Goal: Complete application form: Complete application form

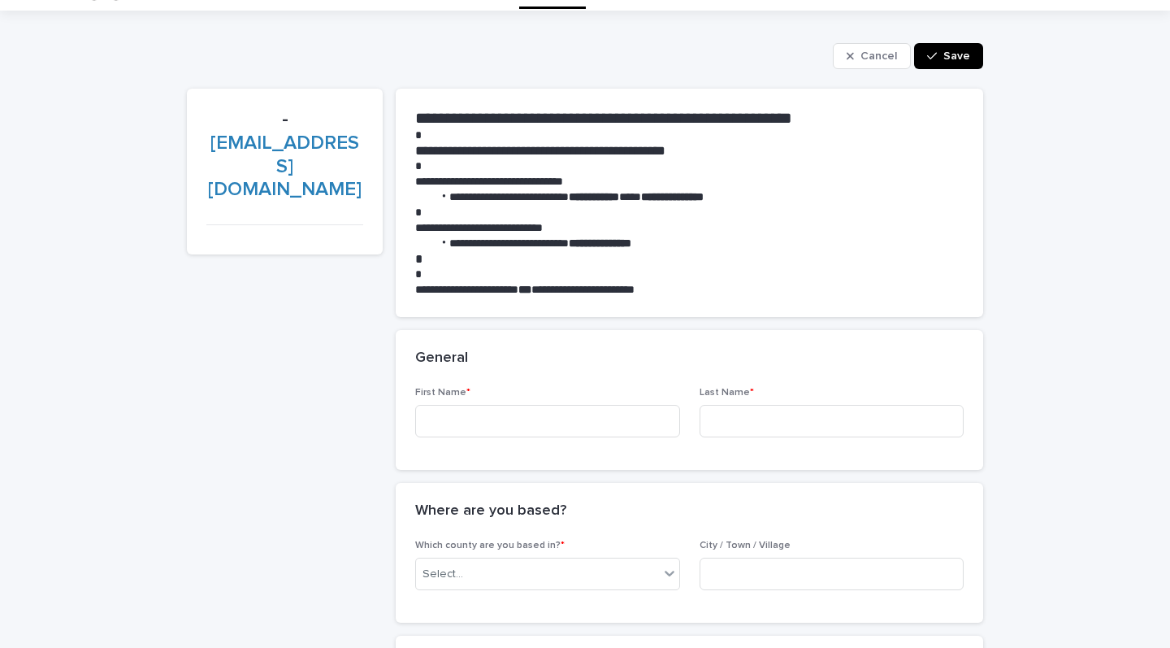
scroll to position [40, 0]
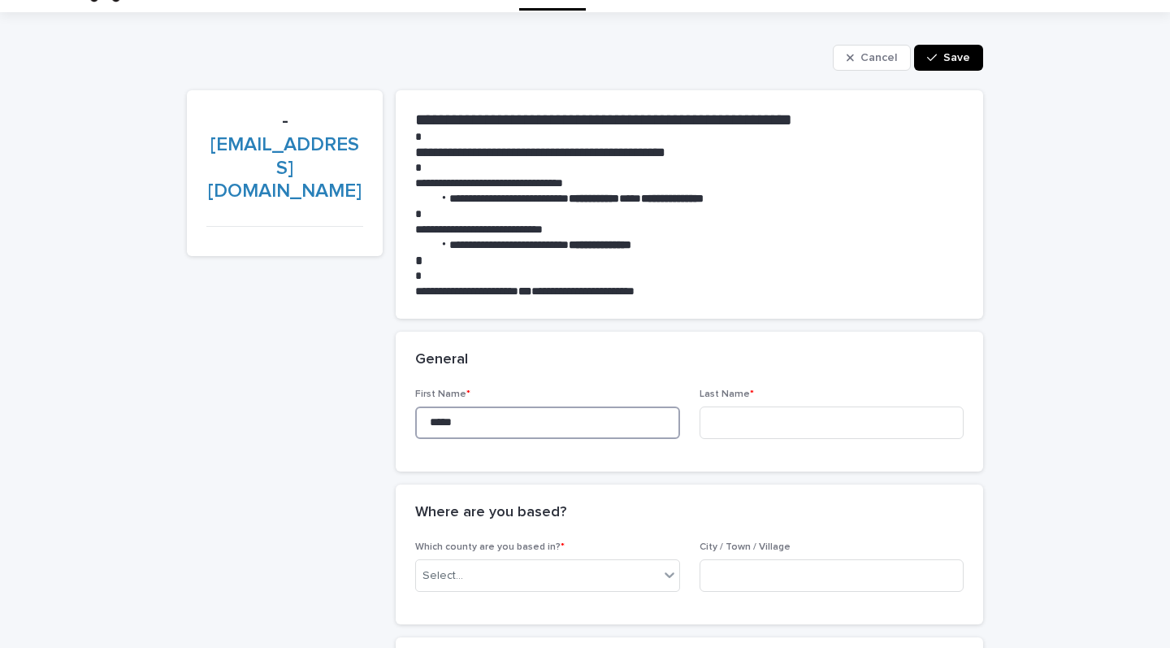
type input "*****"
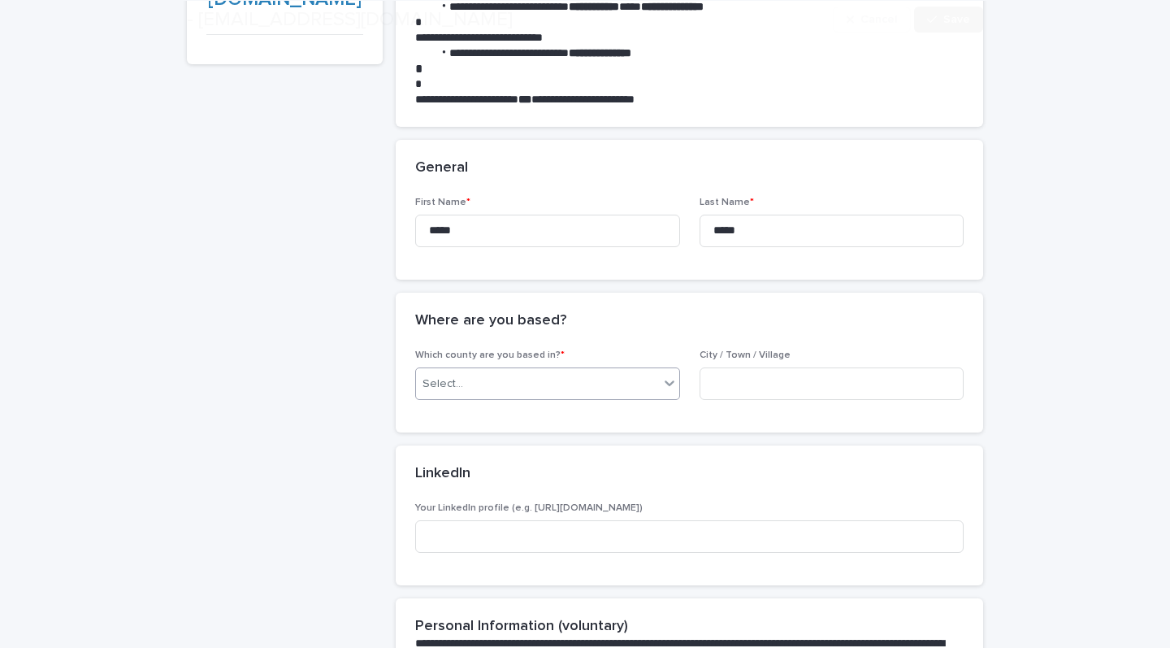
scroll to position [235, 0]
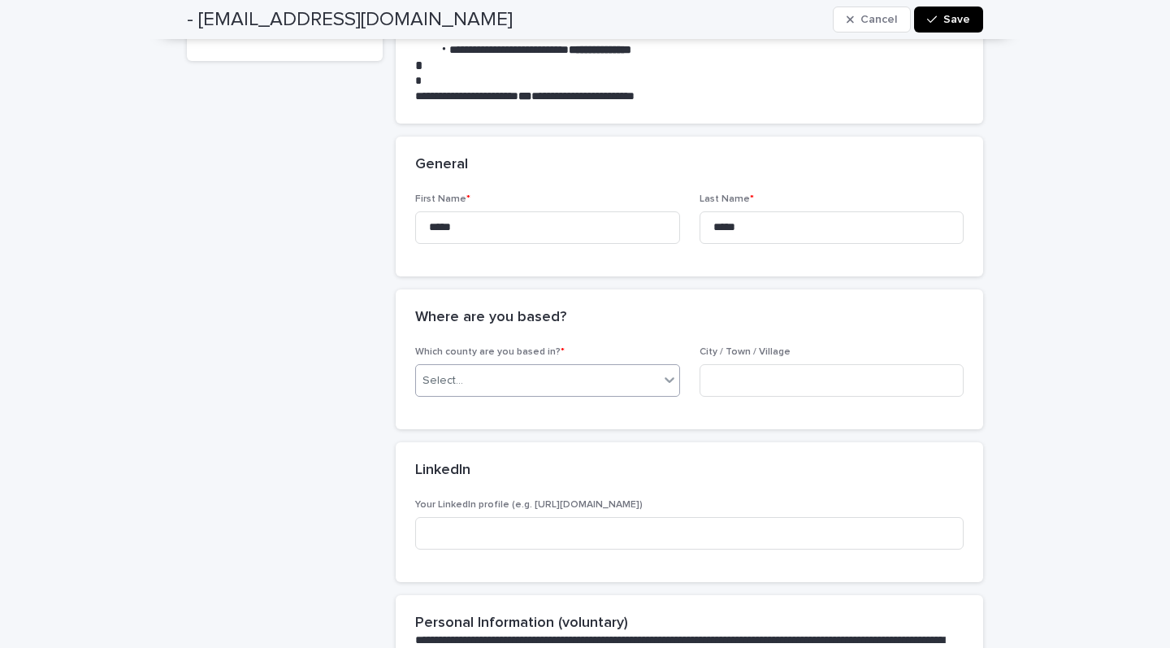
click at [674, 375] on icon at bounding box center [669, 379] width 16 height 16
type input "***"
click at [510, 404] on div "[GEOGRAPHIC_DATA]" at bounding box center [547, 410] width 263 height 28
type input "**********"
click at [742, 453] on div "LinkedIn •••" at bounding box center [689, 470] width 587 height 57
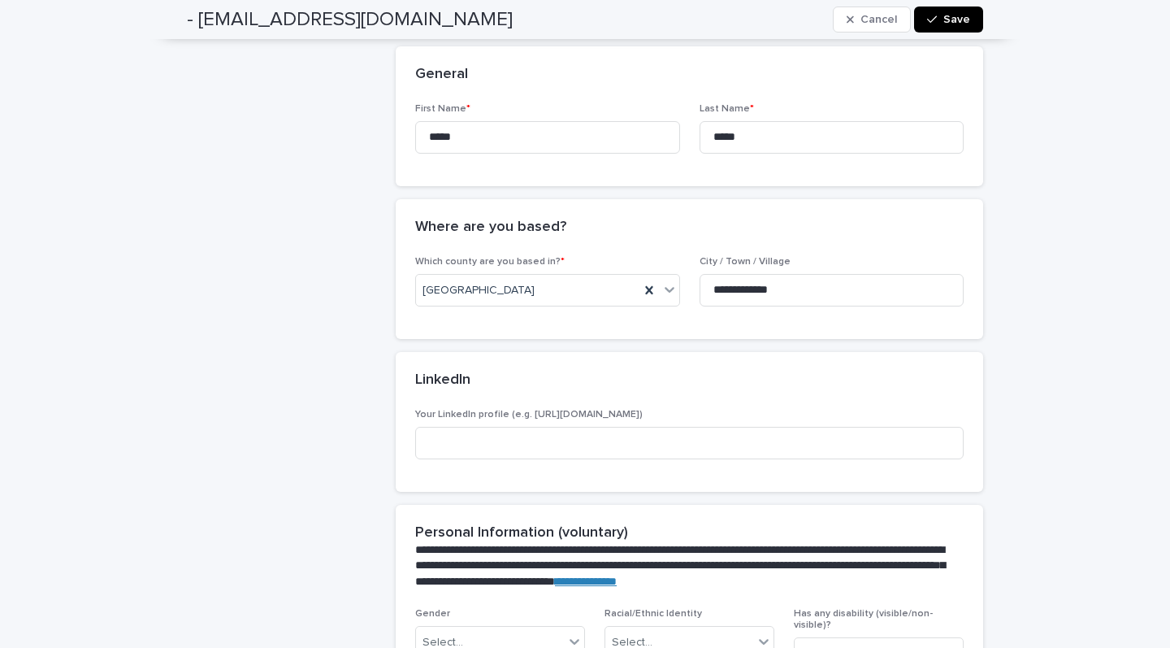
scroll to position [340, 0]
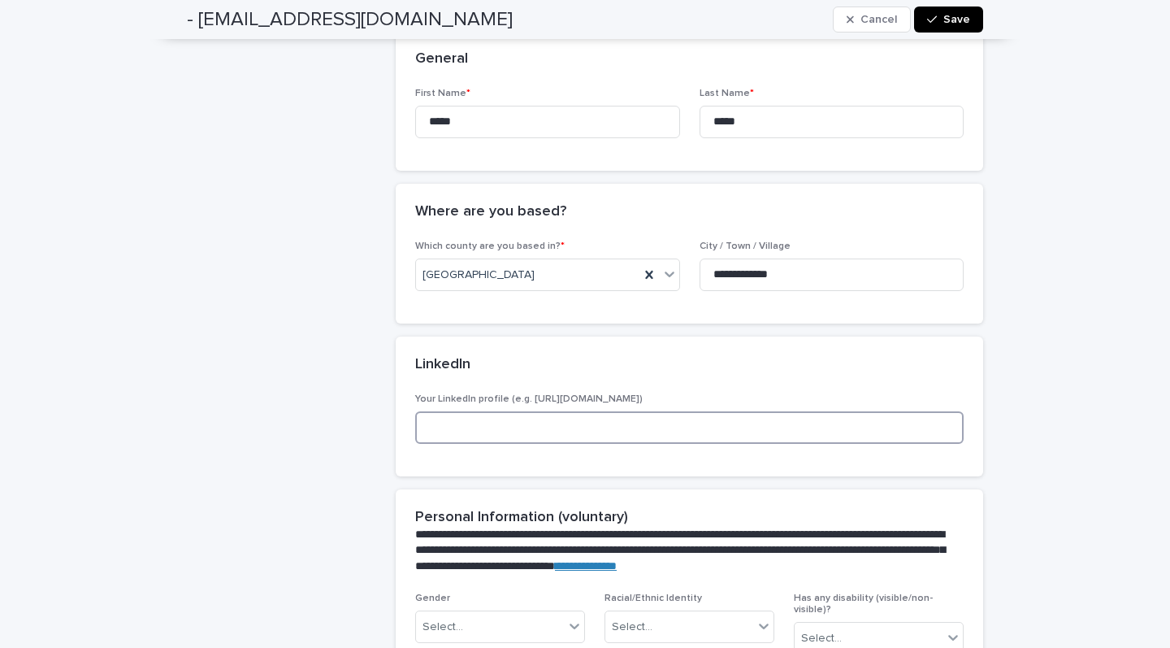
click at [685, 432] on input at bounding box center [689, 427] width 548 height 32
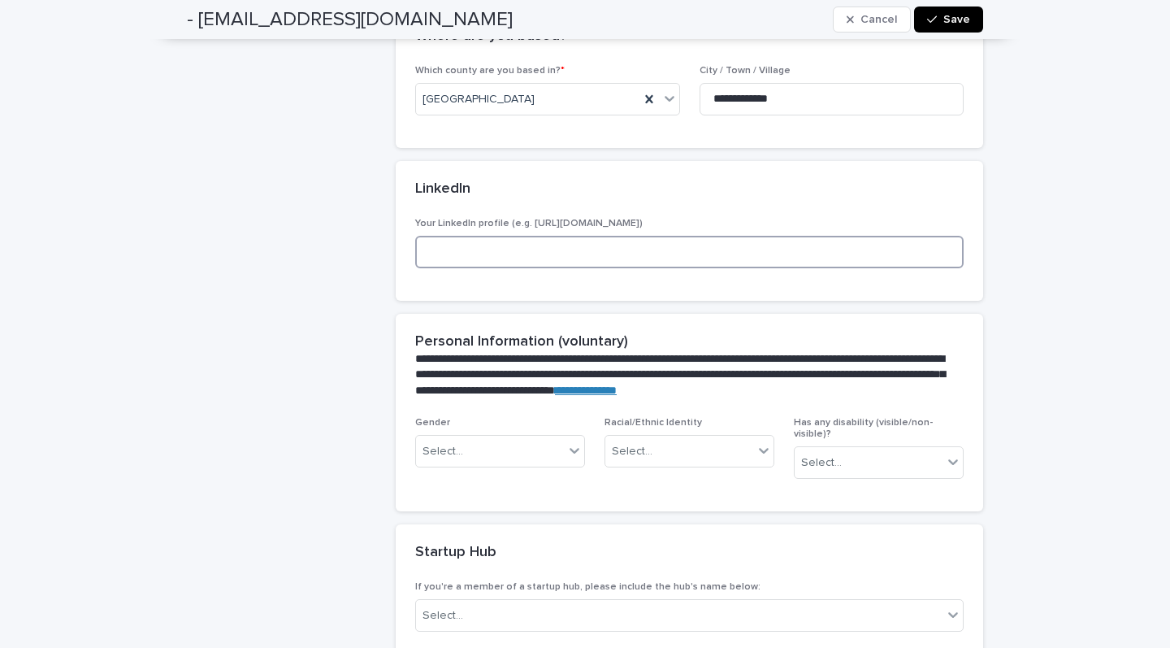
scroll to position [519, 0]
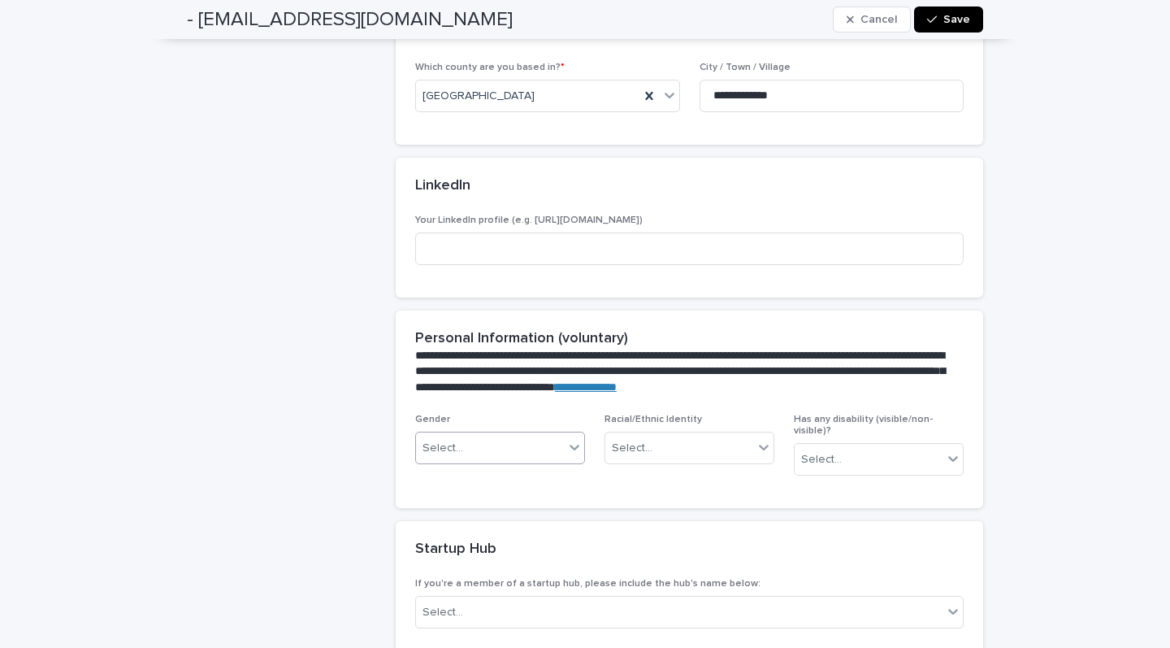
click at [528, 442] on div "Select..." at bounding box center [490, 448] width 148 height 27
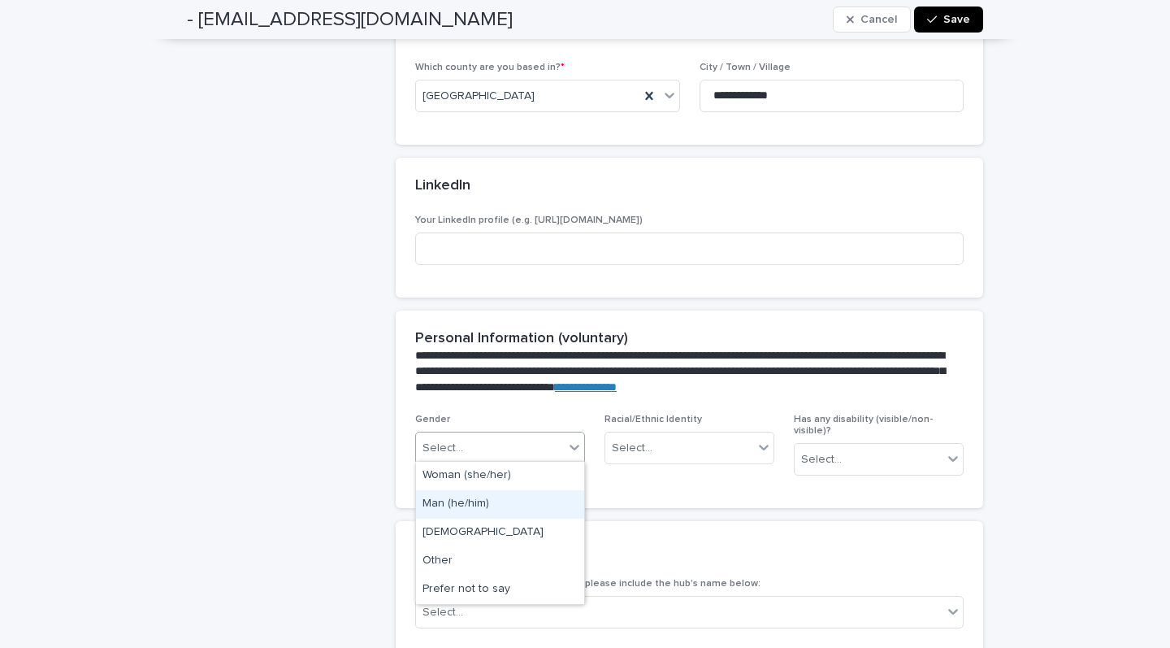
click at [479, 508] on div "Man (he/him)" at bounding box center [500, 504] width 168 height 28
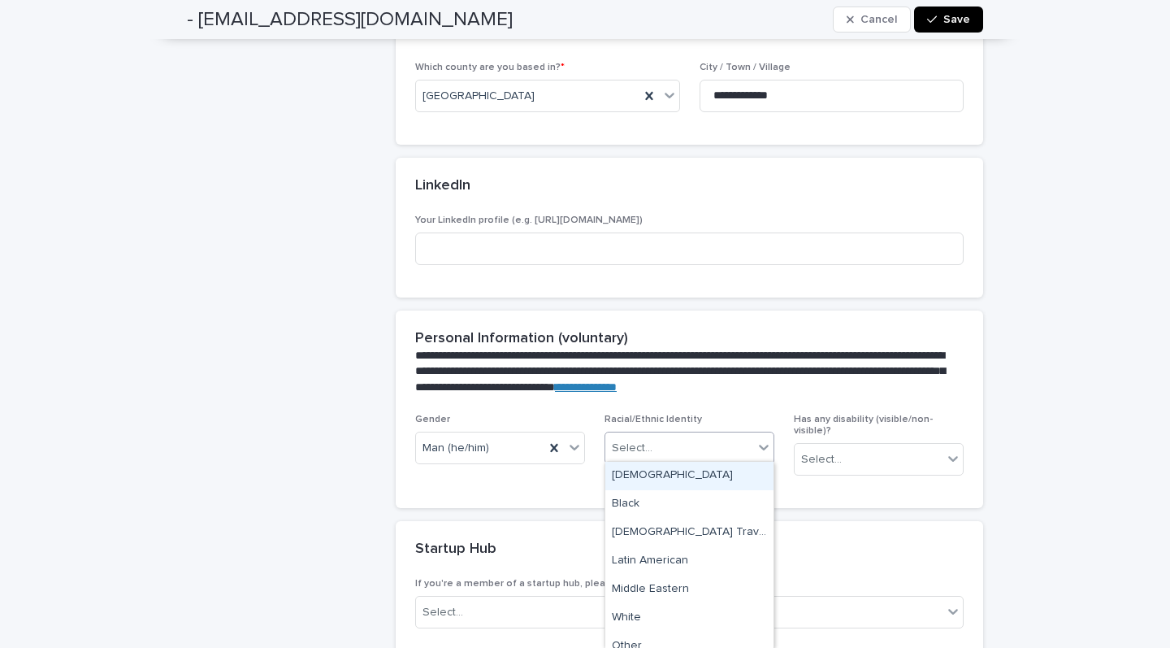
click at [661, 435] on div "Select..." at bounding box center [679, 448] width 148 height 27
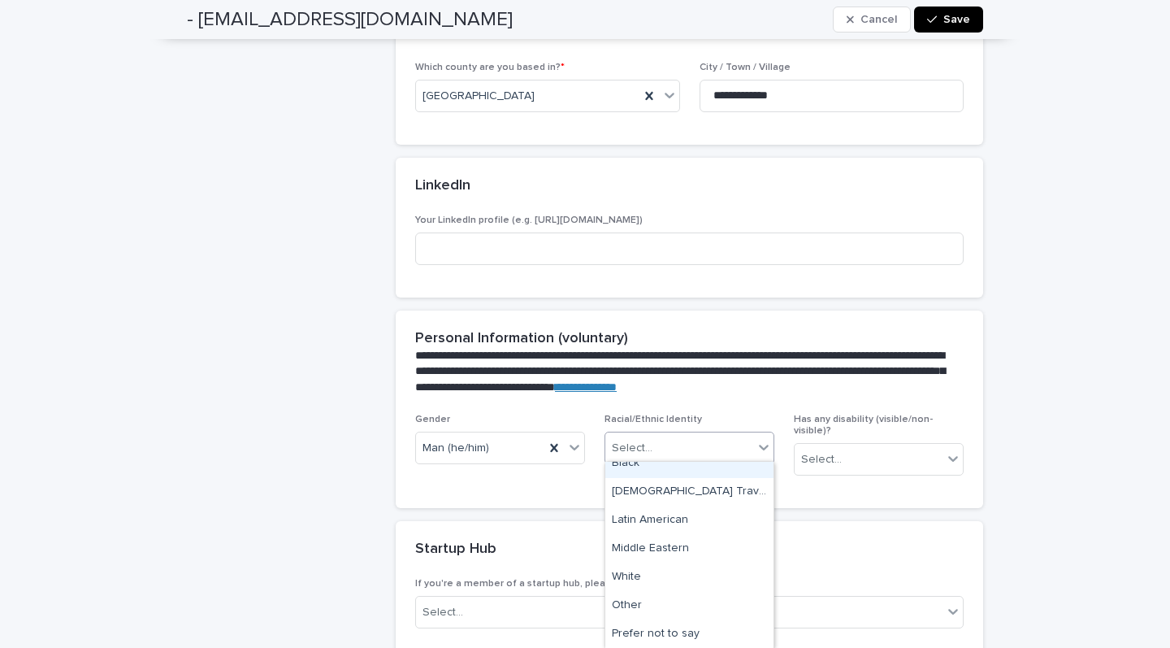
scroll to position [0, 0]
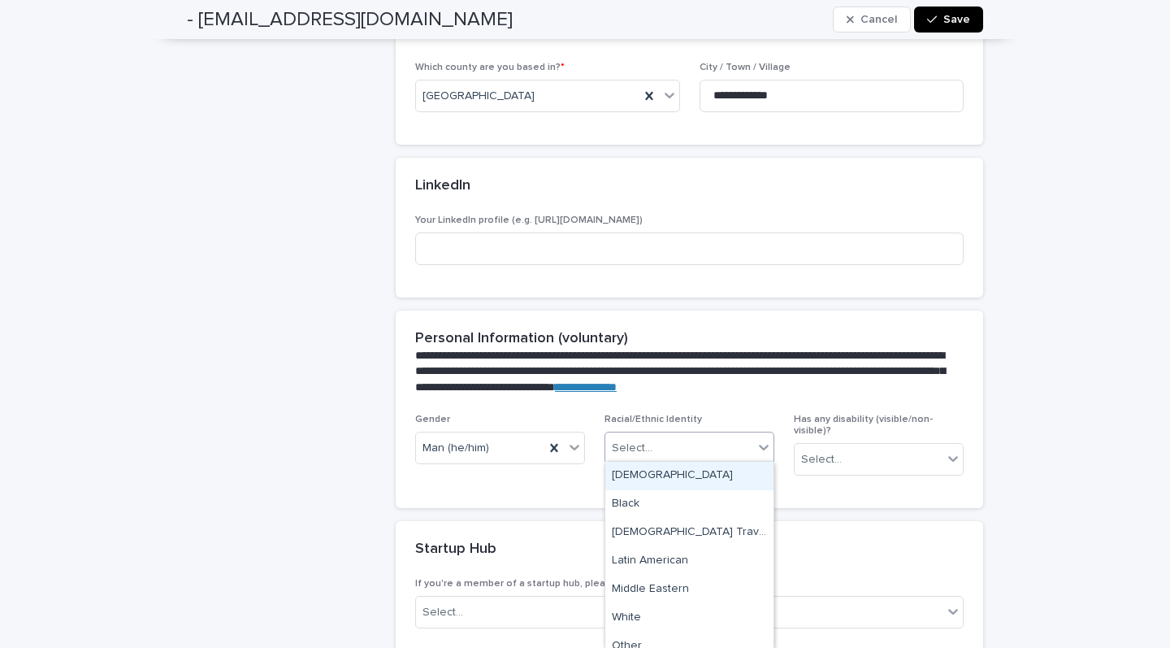
click at [646, 477] on div "[DEMOGRAPHIC_DATA]" at bounding box center [689, 475] width 168 height 28
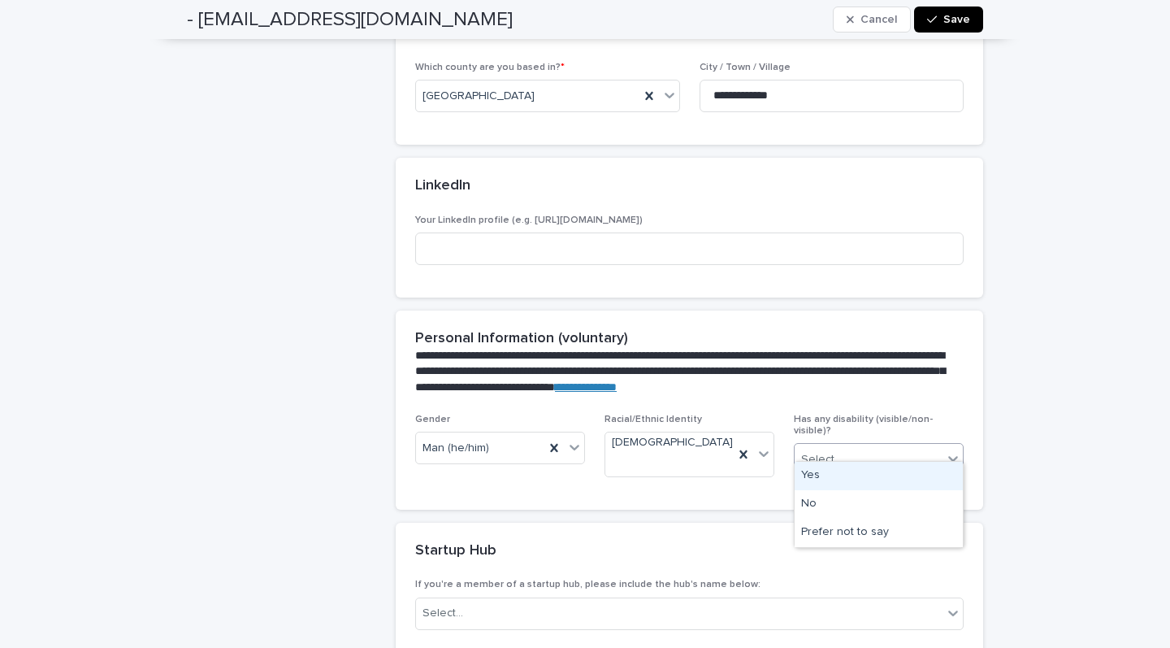
click at [843, 453] on input "text" at bounding box center [844, 460] width 2 height 14
click at [812, 499] on div "No" at bounding box center [879, 504] width 168 height 28
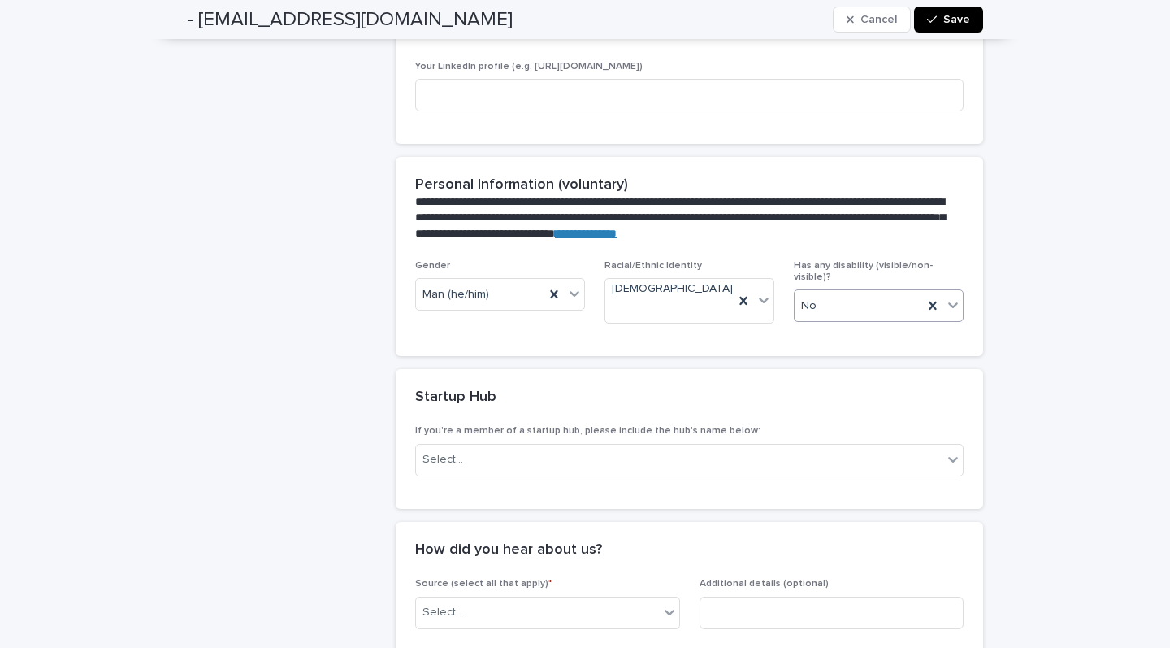
scroll to position [677, 0]
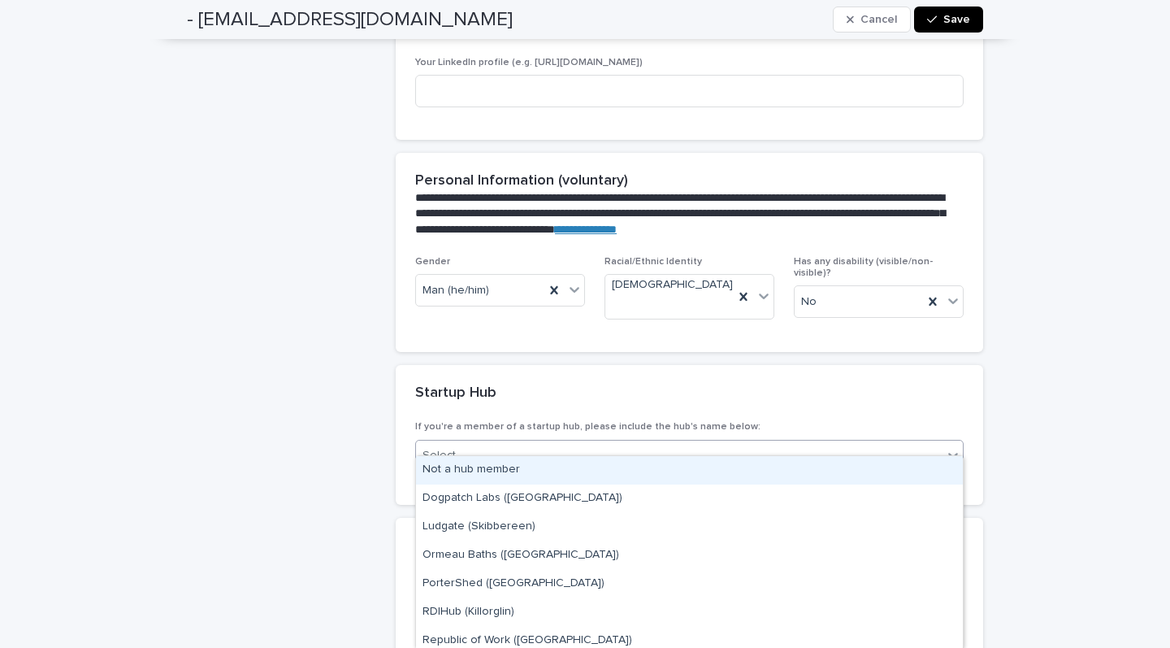
click at [666, 442] on div "Select..." at bounding box center [679, 455] width 526 height 27
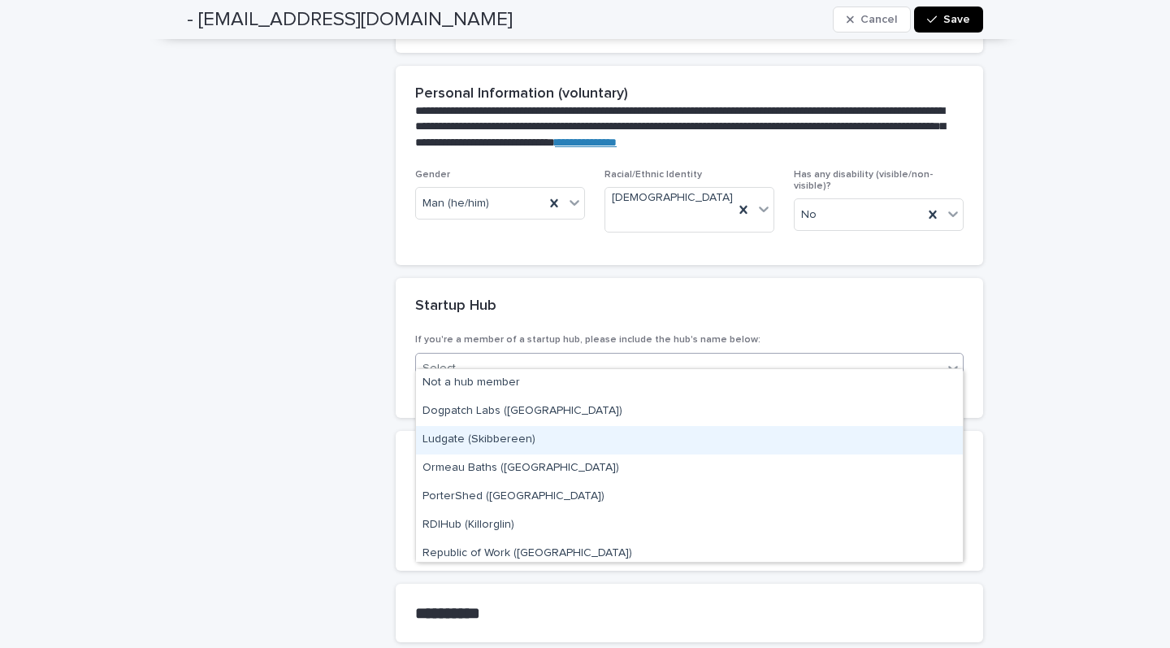
scroll to position [0, 0]
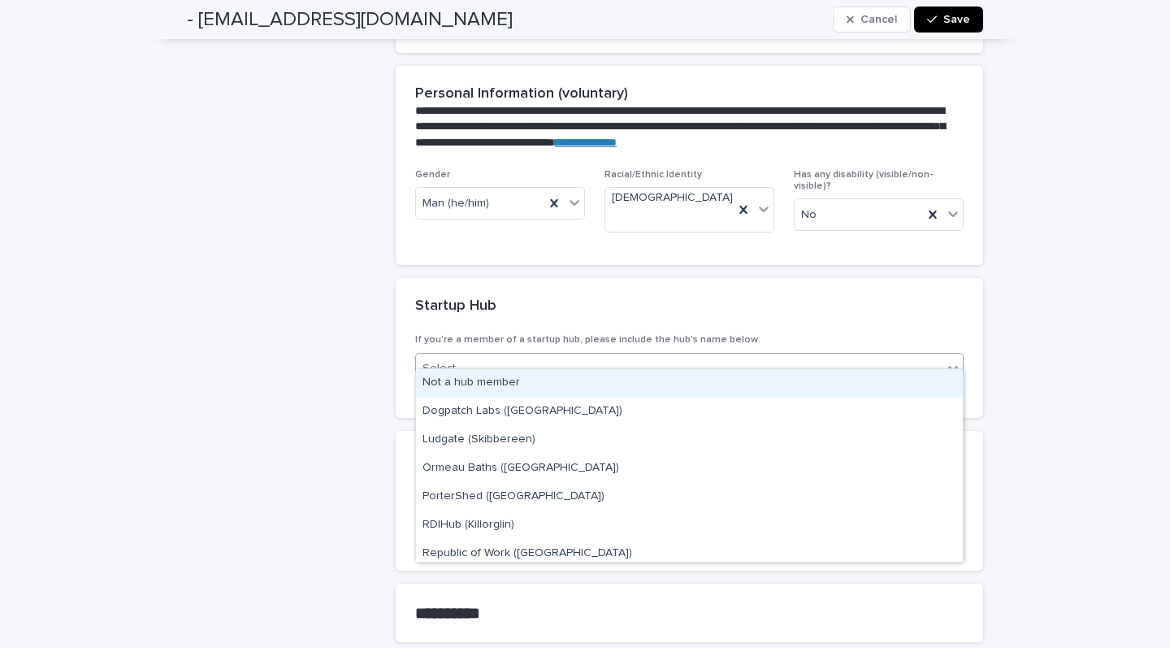
click at [508, 389] on div "Not a hub member" at bounding box center [689, 383] width 547 height 28
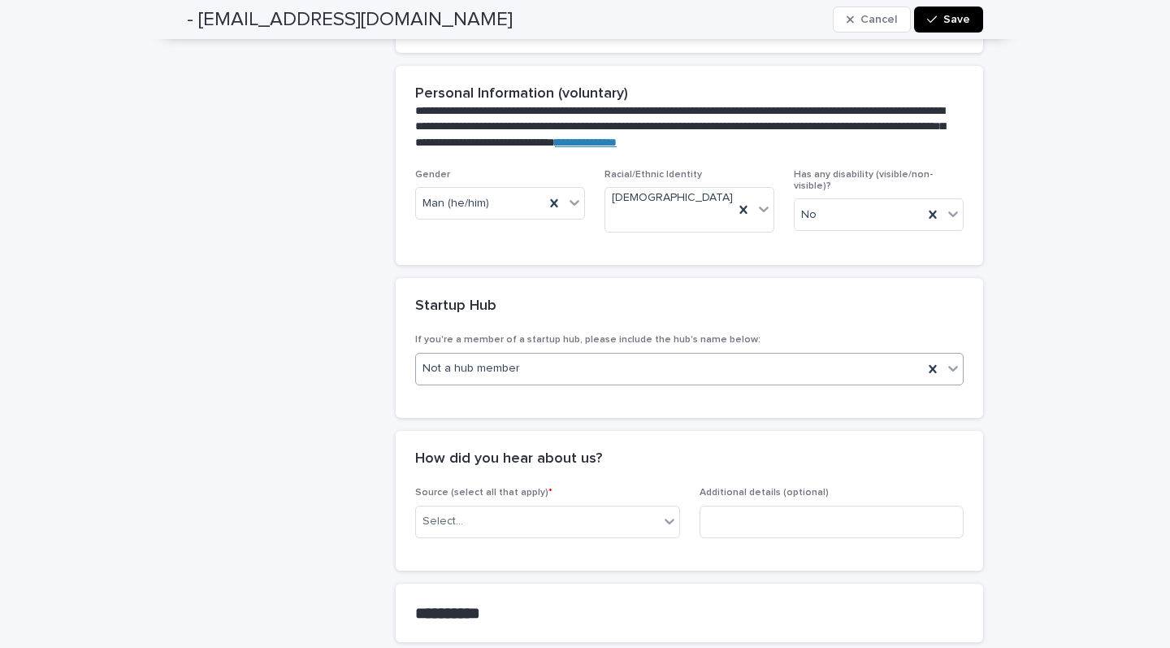
click at [394, 406] on div "**********" at bounding box center [585, 97] width 796 height 1500
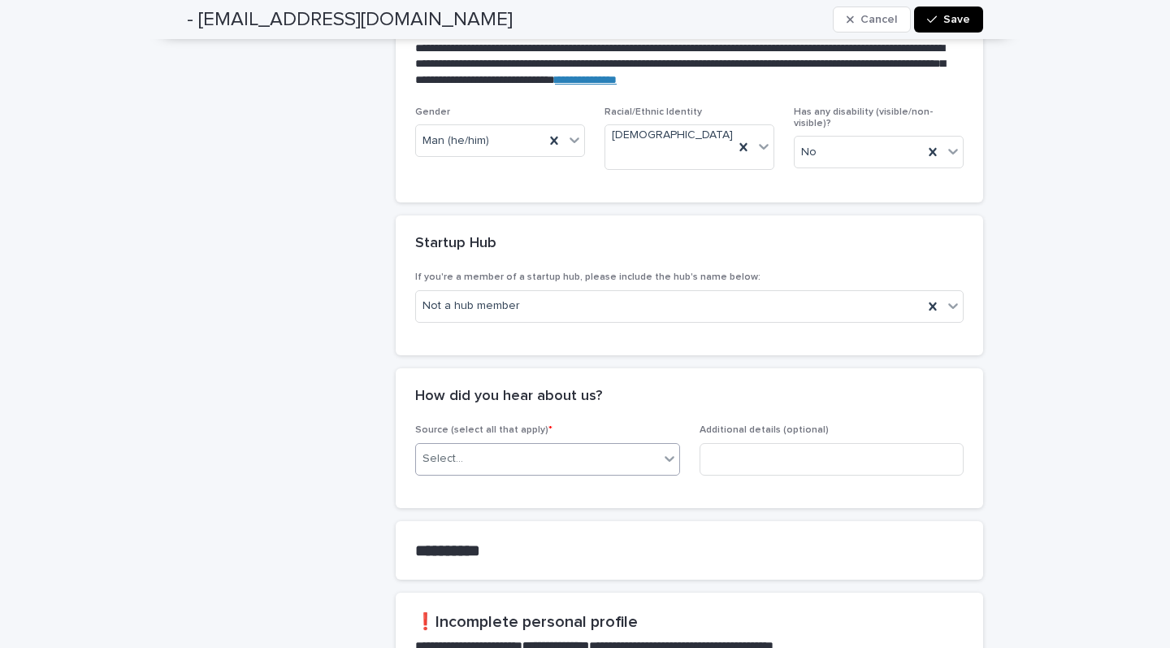
click at [468, 445] on div "Select..." at bounding box center [537, 458] width 243 height 27
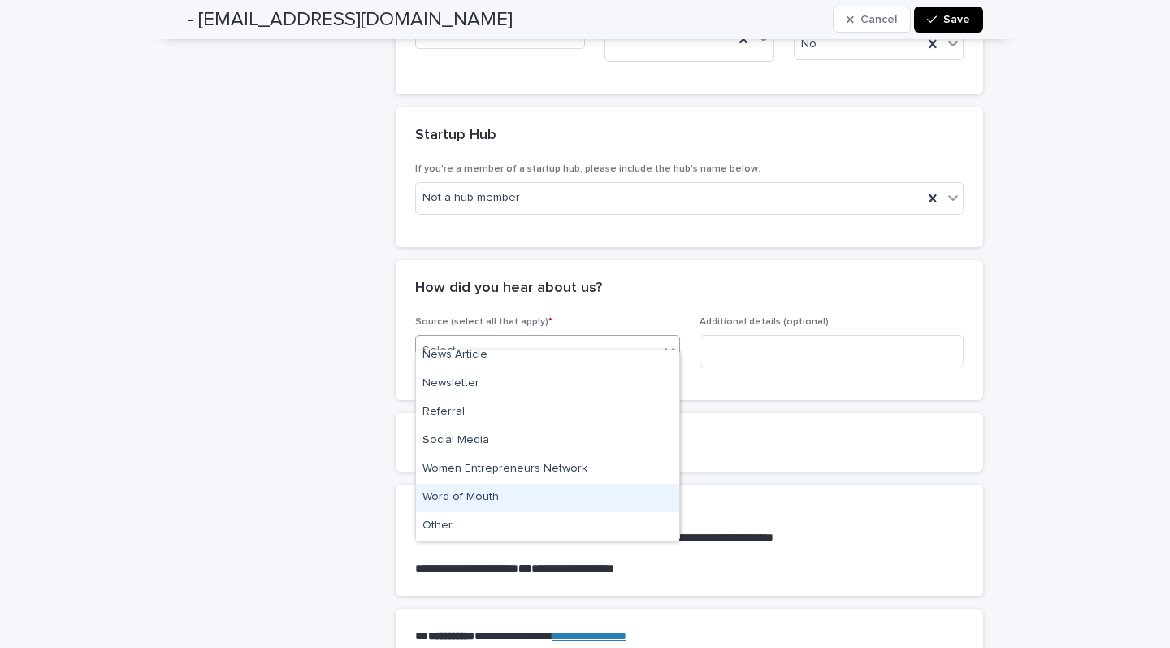
scroll to position [66, 0]
click at [462, 500] on div "Word of Mouth" at bounding box center [547, 497] width 263 height 28
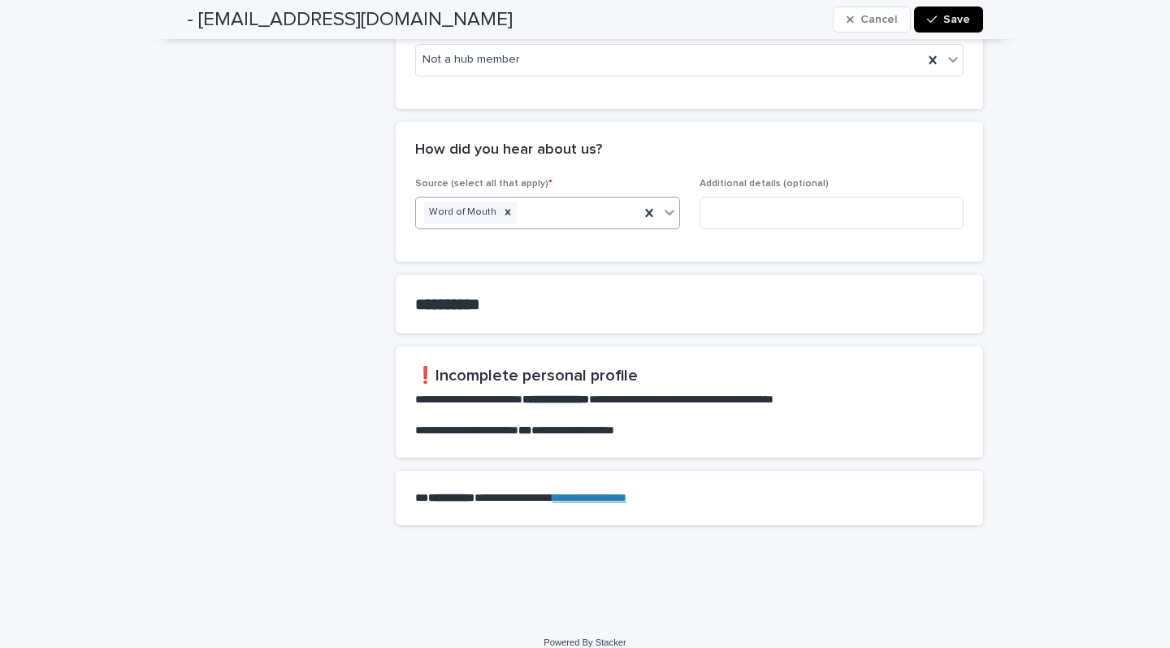
scroll to position [1072, 0]
click at [942, 24] on button "Save" at bounding box center [948, 19] width 69 height 26
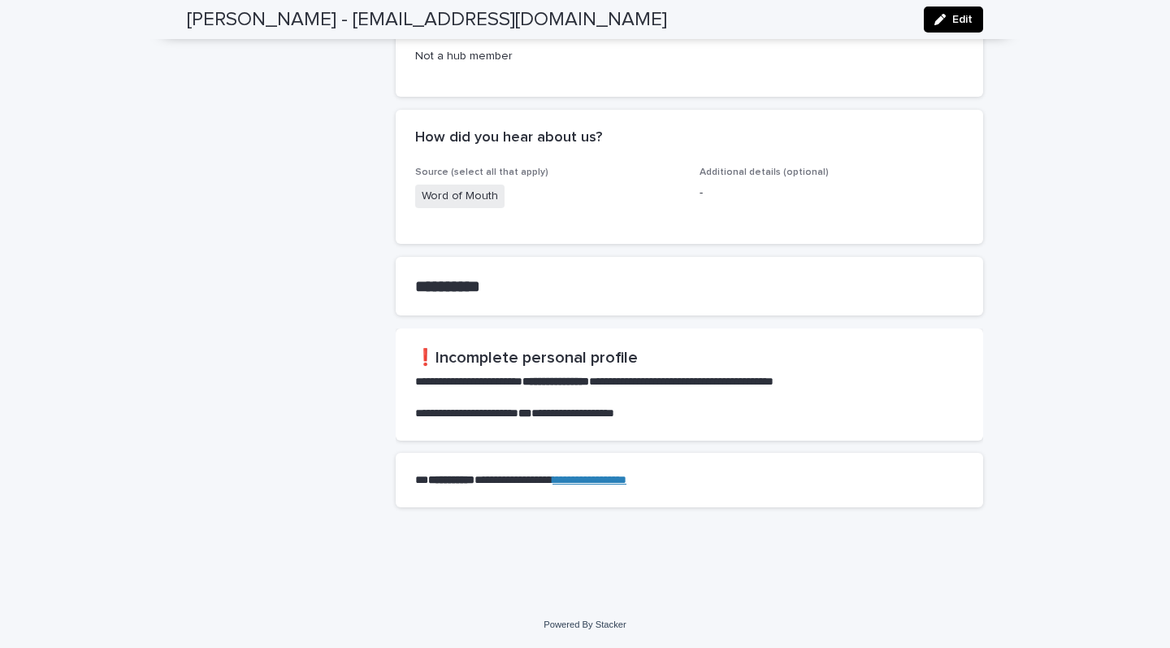
scroll to position [743, 0]
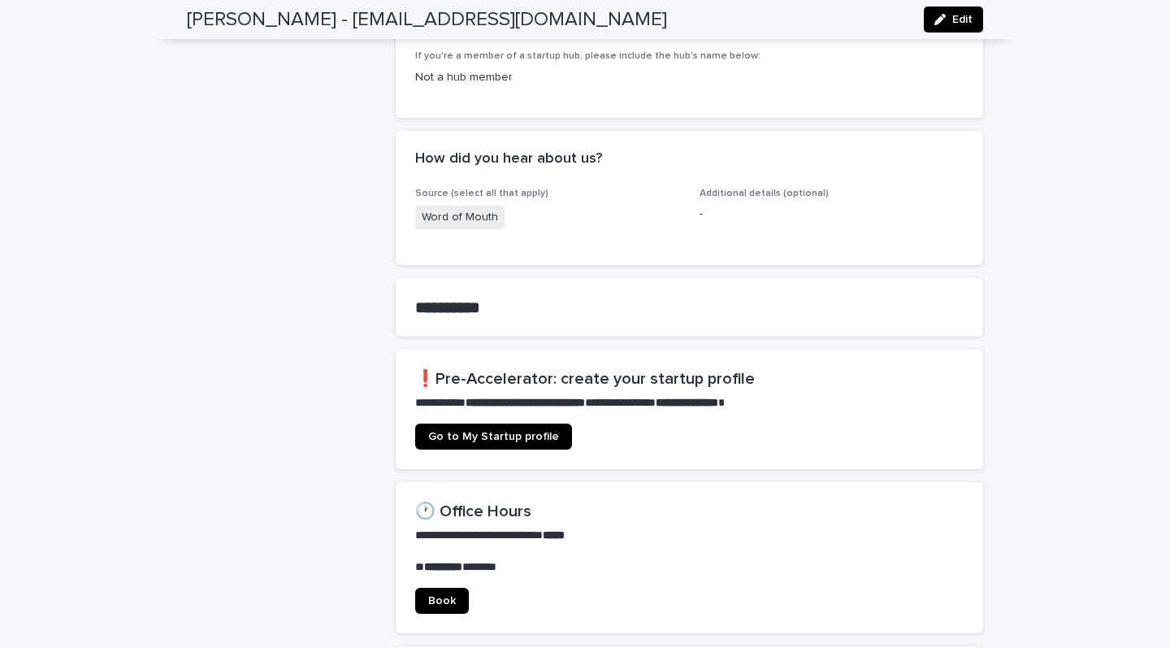
click at [513, 431] on span "Go to My Startup profile" at bounding box center [493, 436] width 131 height 11
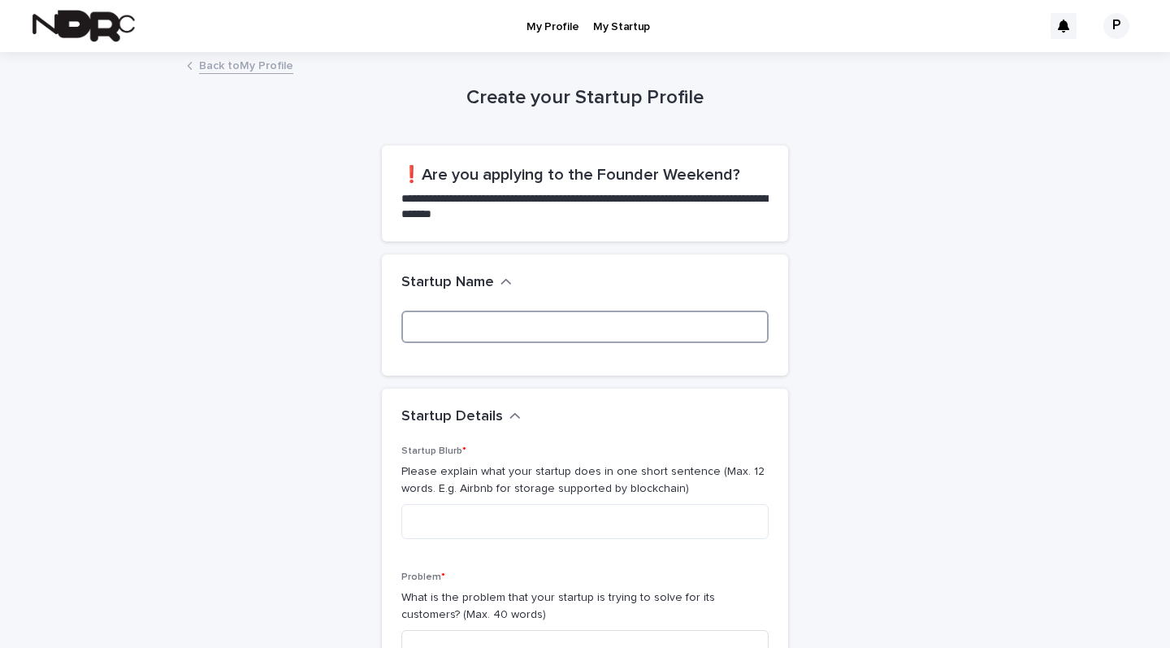
click at [447, 318] on input at bounding box center [584, 326] width 367 height 32
type input "*"
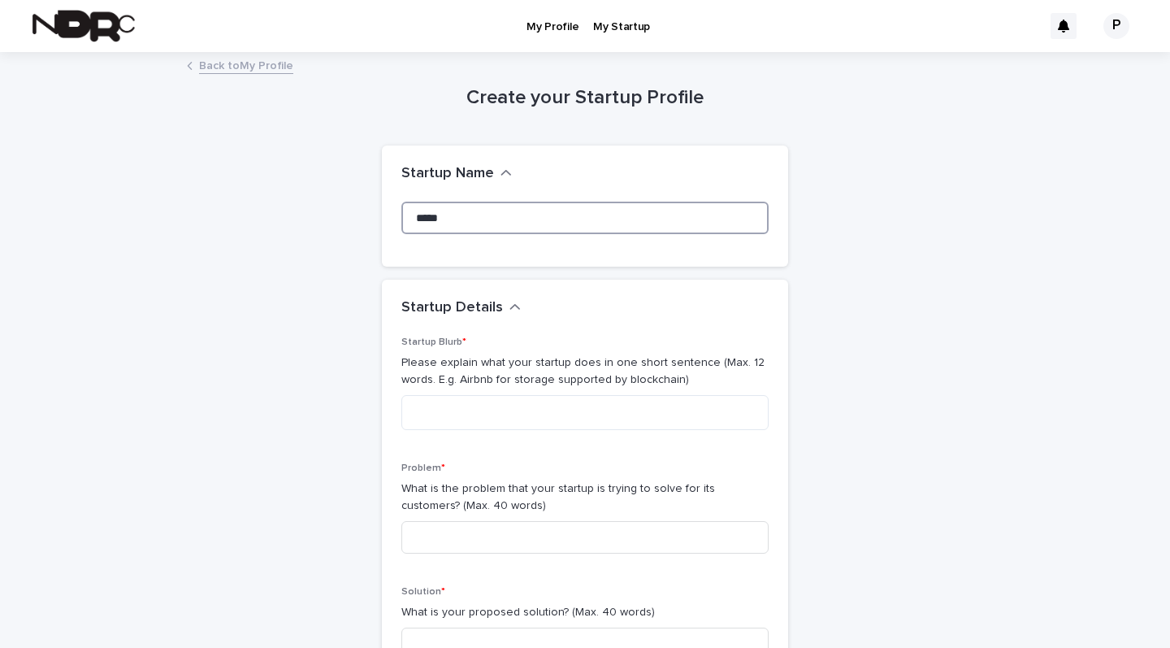
type input "*****"
click at [450, 406] on textarea at bounding box center [584, 412] width 367 height 35
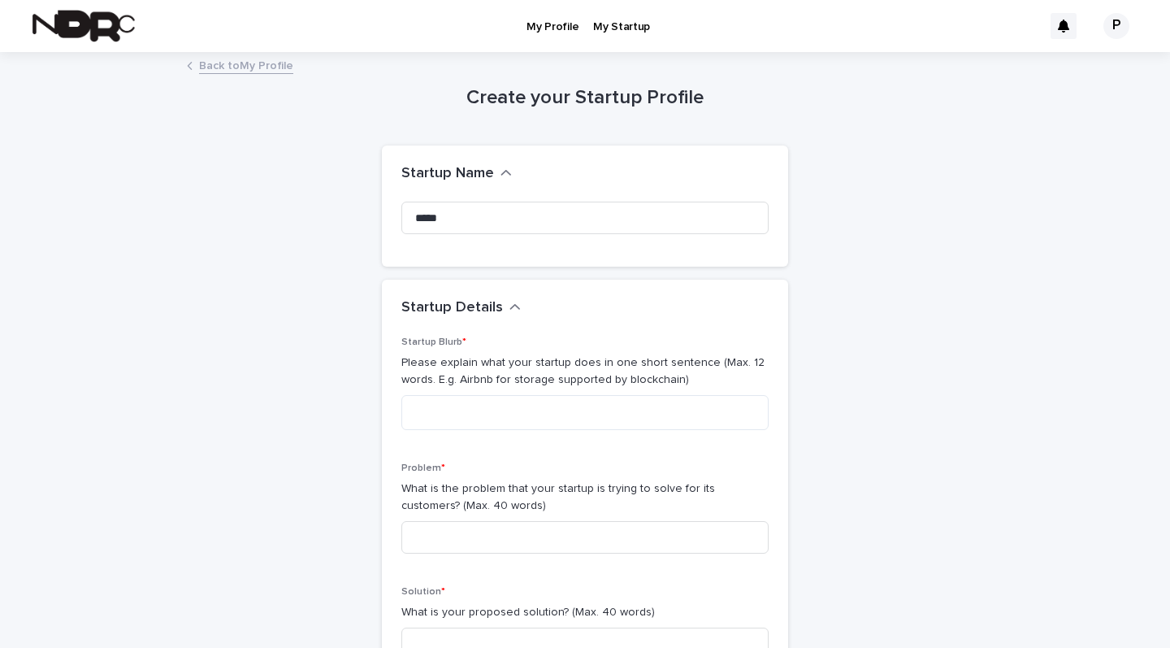
click at [694, 348] on div "Startup Blurb * Please explain what your startup does in one short sentence (Ma…" at bounding box center [584, 389] width 367 height 106
click at [637, 375] on p "Please explain what your startup does in one short sentence (Max. 12 words. E.g…" at bounding box center [584, 371] width 367 height 34
click at [520, 396] on textarea at bounding box center [584, 412] width 367 height 35
type textarea "*"
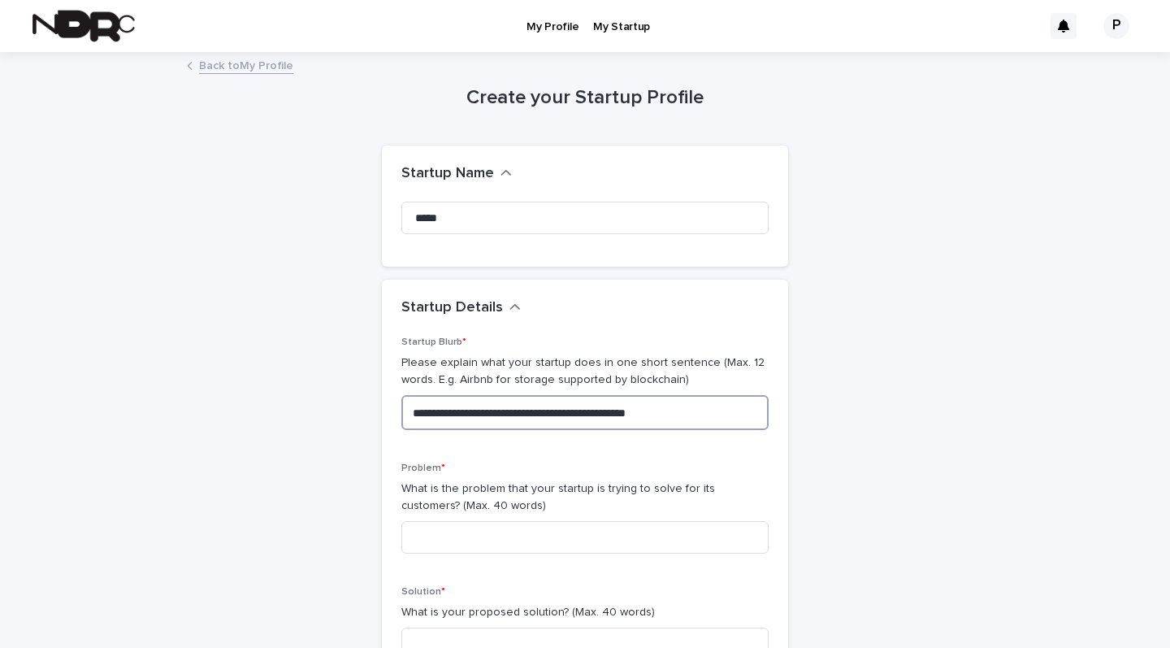
type textarea "**********"
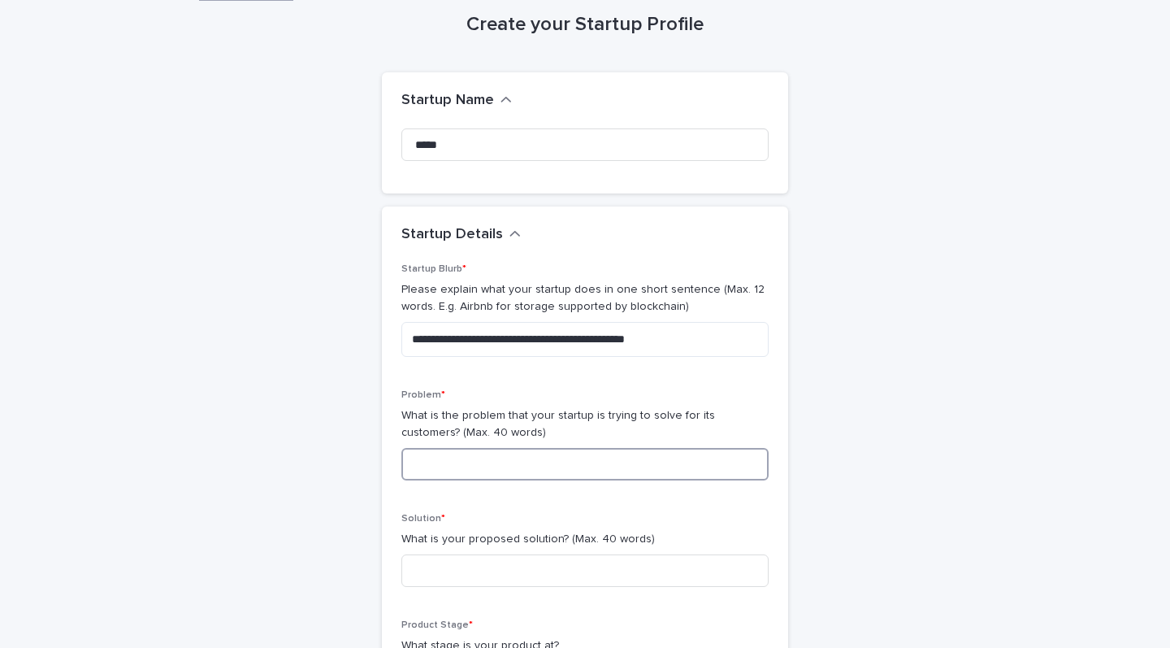
click at [471, 457] on input at bounding box center [584, 464] width 367 height 32
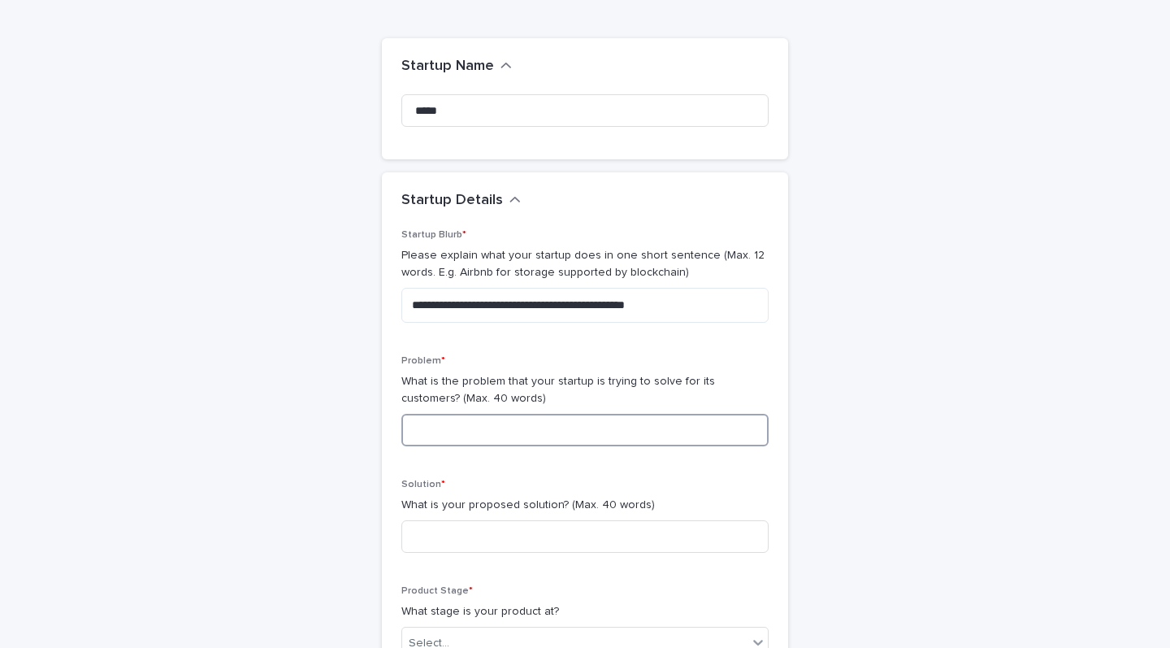
scroll to position [224, 0]
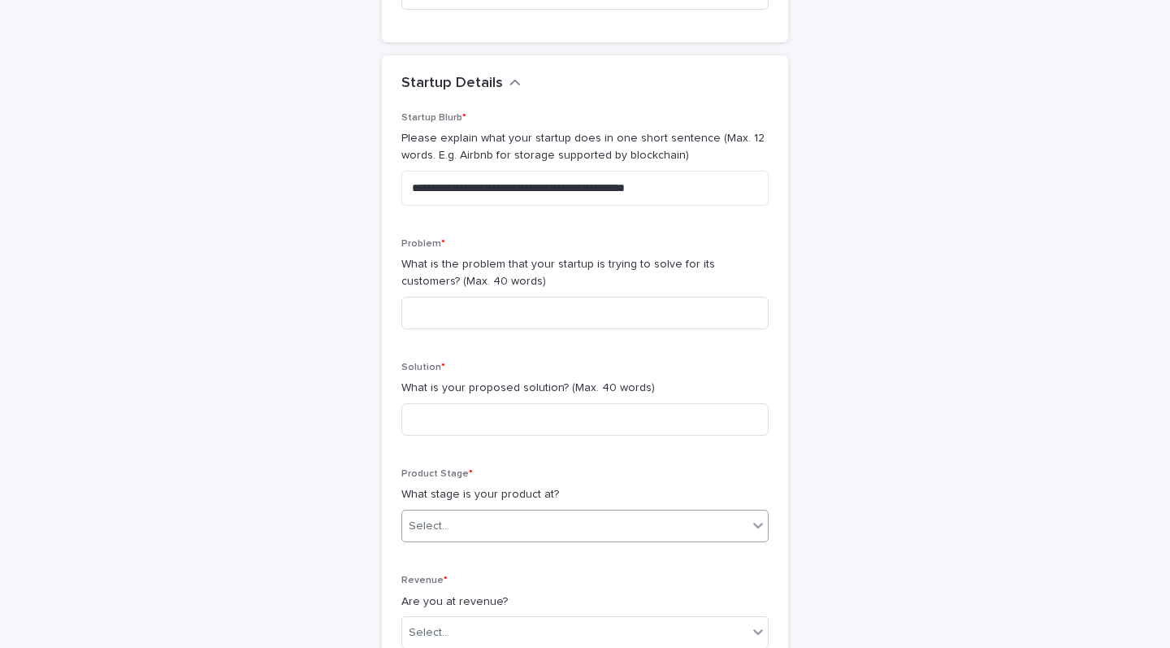
click at [536, 518] on div "Select..." at bounding box center [574, 526] width 345 height 27
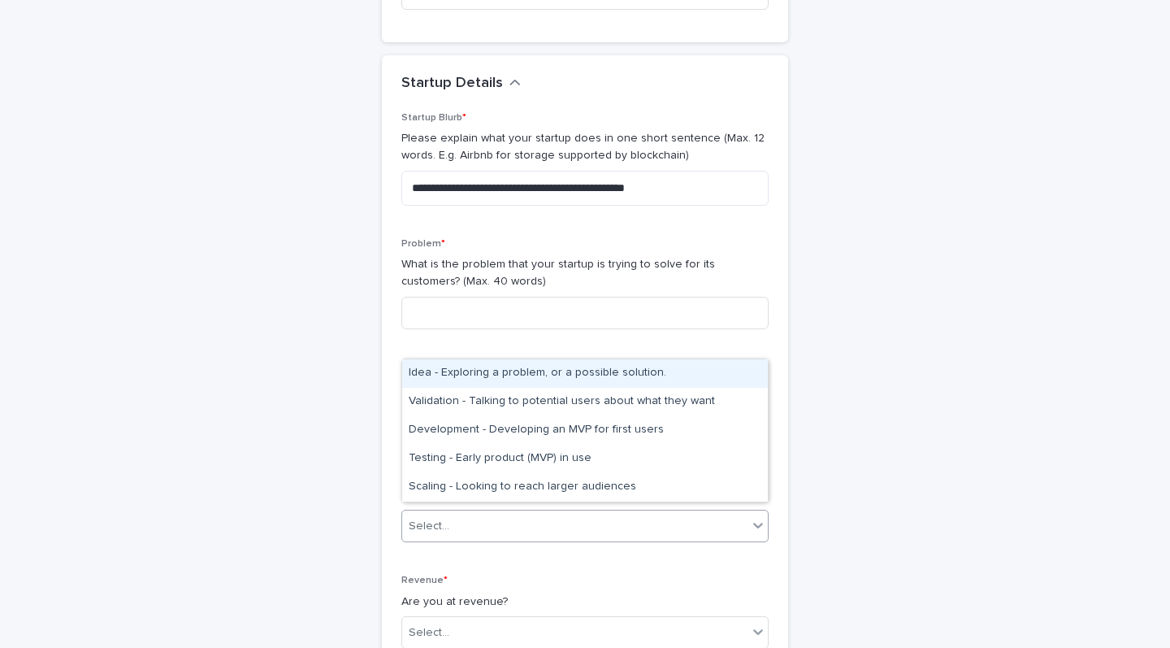
click at [699, 376] on div "Idea - Exploring a problem, or a possible solution." at bounding box center [585, 373] width 366 height 28
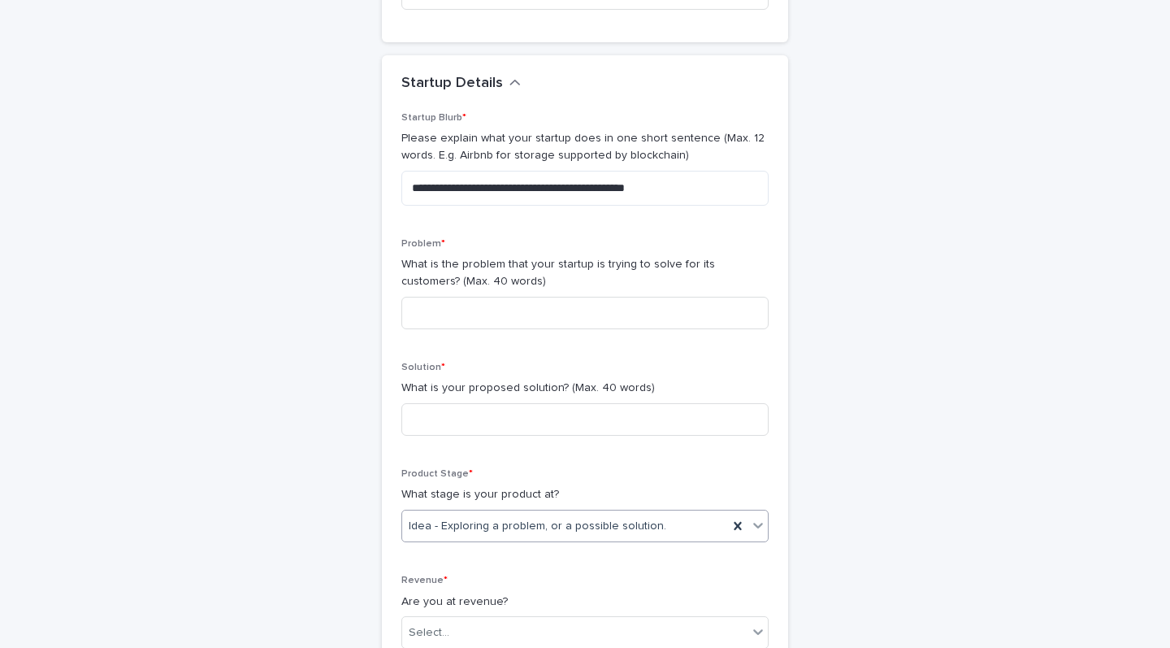
click at [562, 526] on div "Idea - Exploring a problem, or a possible solution." at bounding box center [565, 526] width 326 height 27
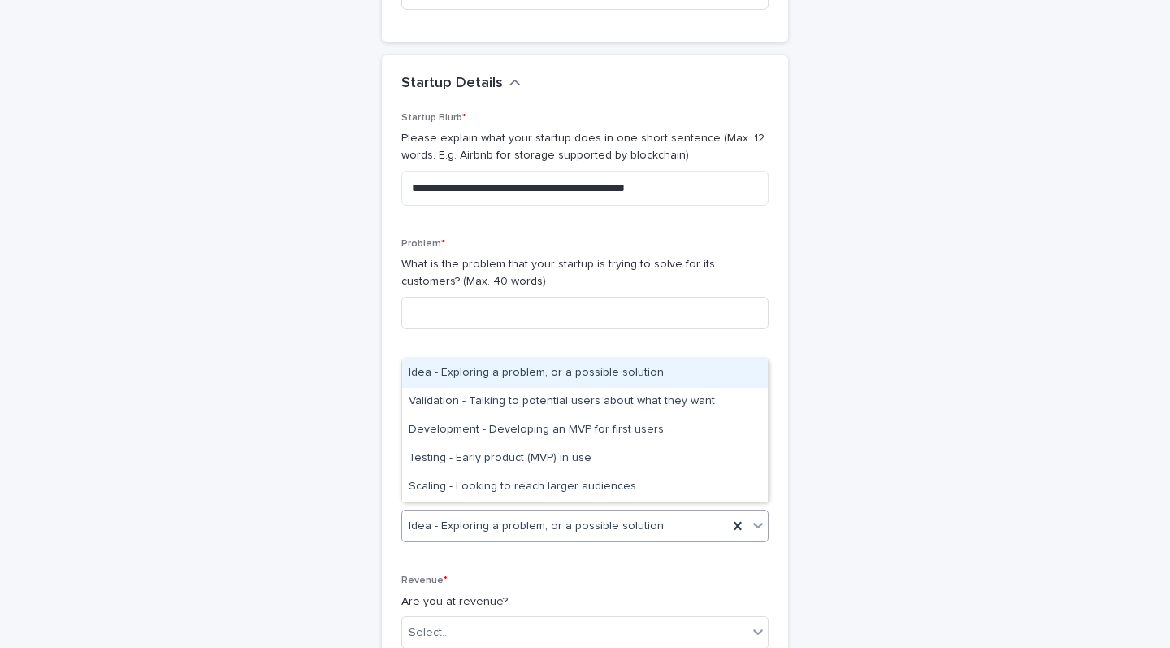
click at [858, 489] on div "**********" at bounding box center [585, 540] width 796 height 1423
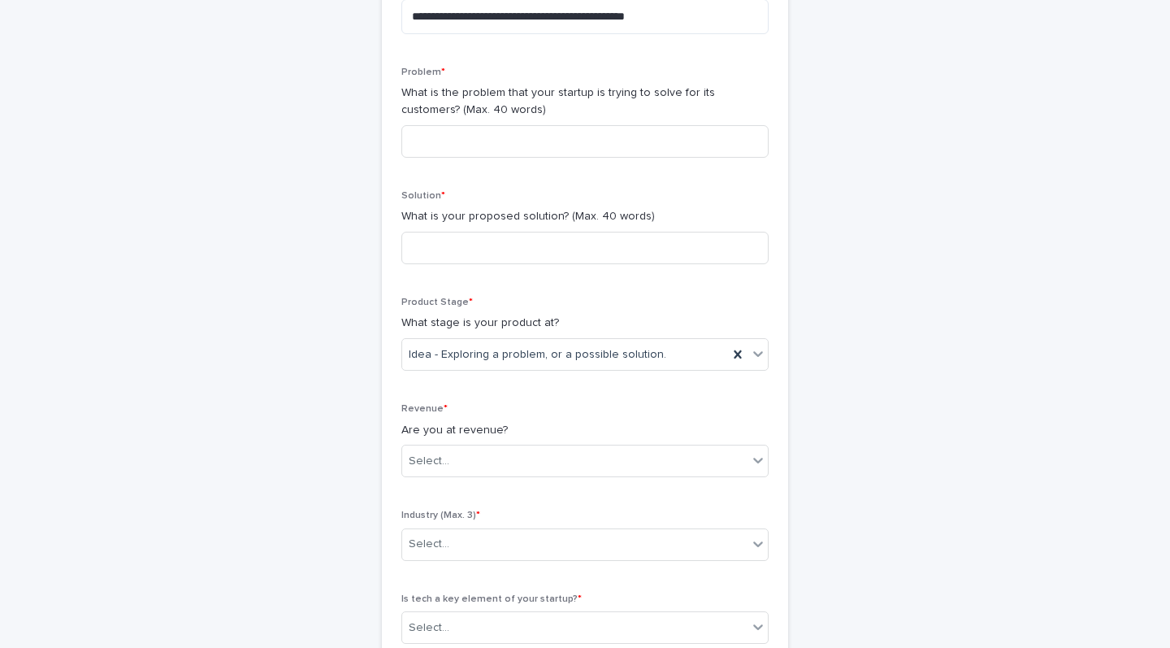
scroll to position [400, 0]
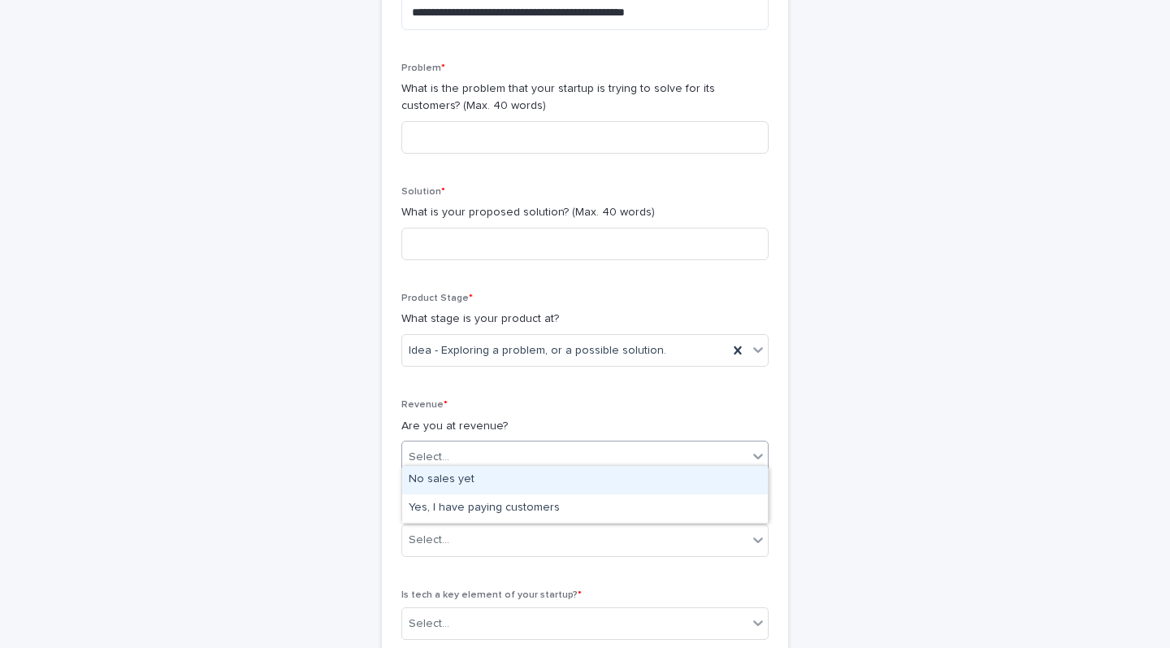
click at [720, 458] on div "Select..." at bounding box center [574, 457] width 345 height 27
click at [617, 484] on div "No sales yet" at bounding box center [585, 480] width 366 height 28
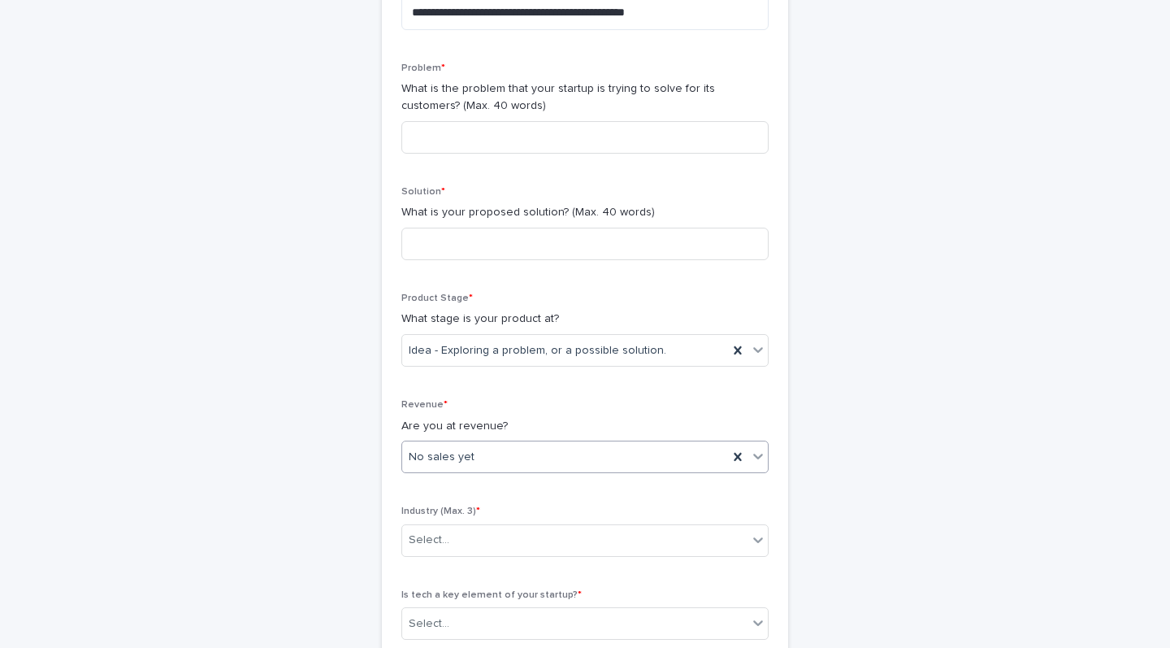
click at [987, 535] on div "**********" at bounding box center [585, 386] width 812 height 1464
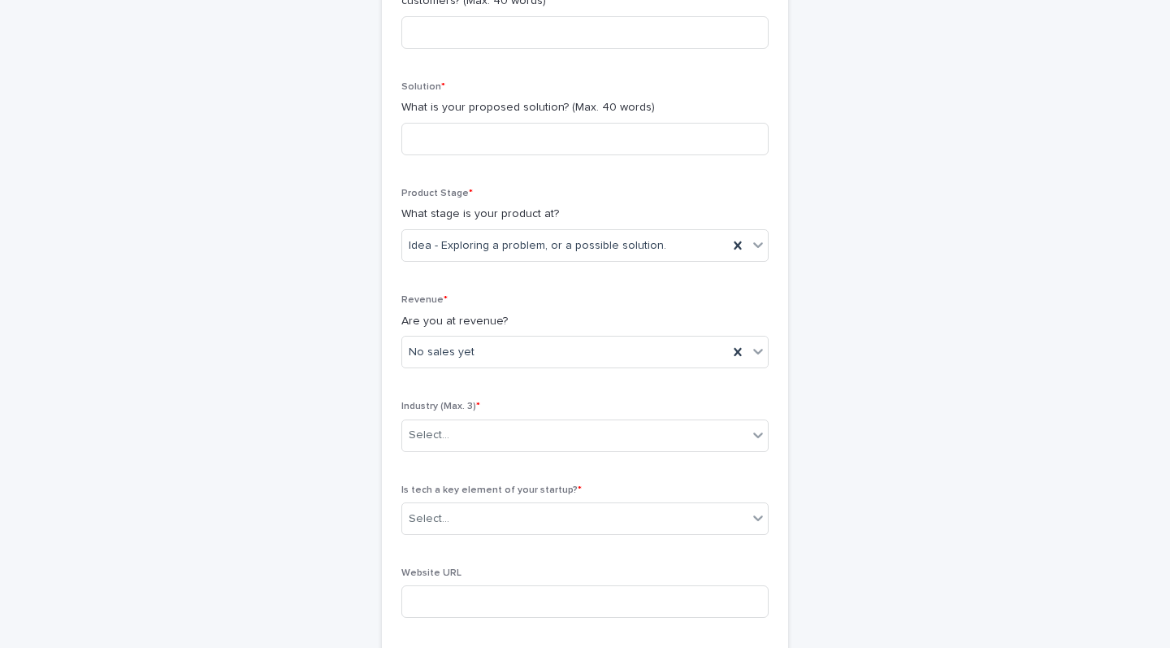
scroll to position [506, 0]
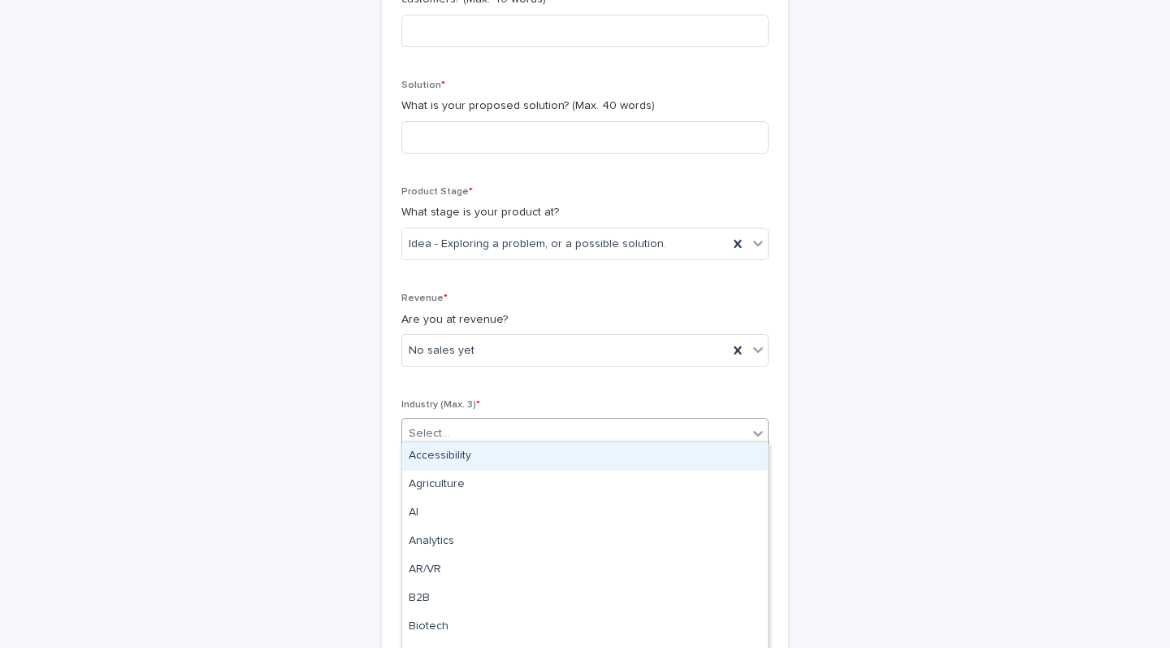
click at [738, 427] on div "Select..." at bounding box center [574, 433] width 345 height 27
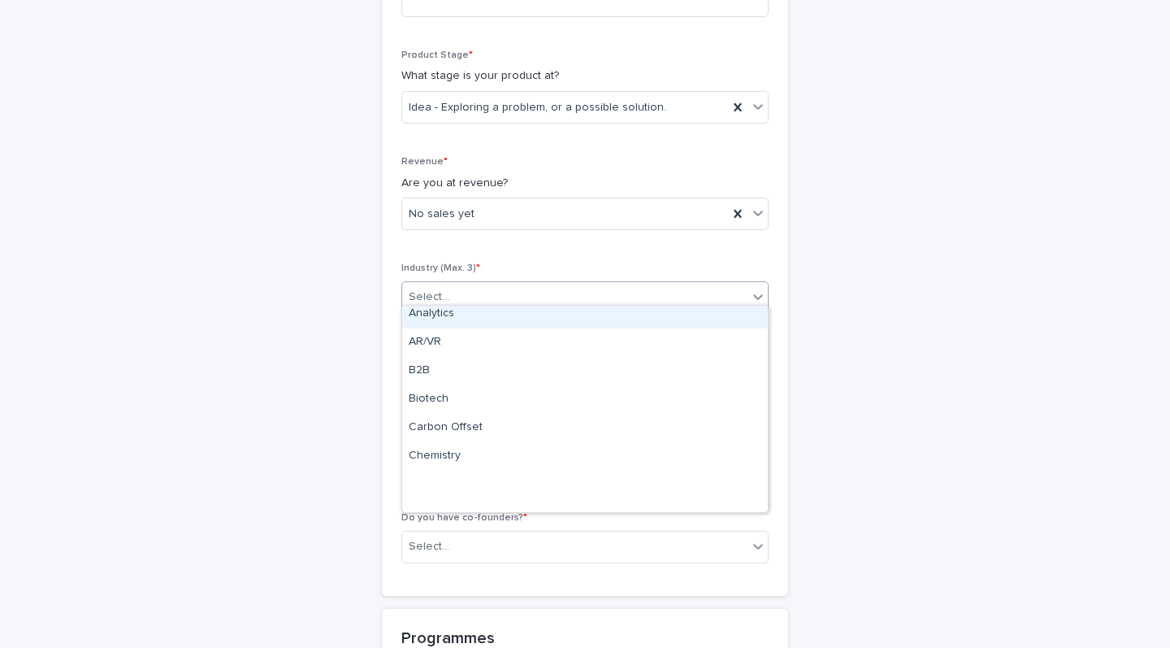
scroll to position [0, 0]
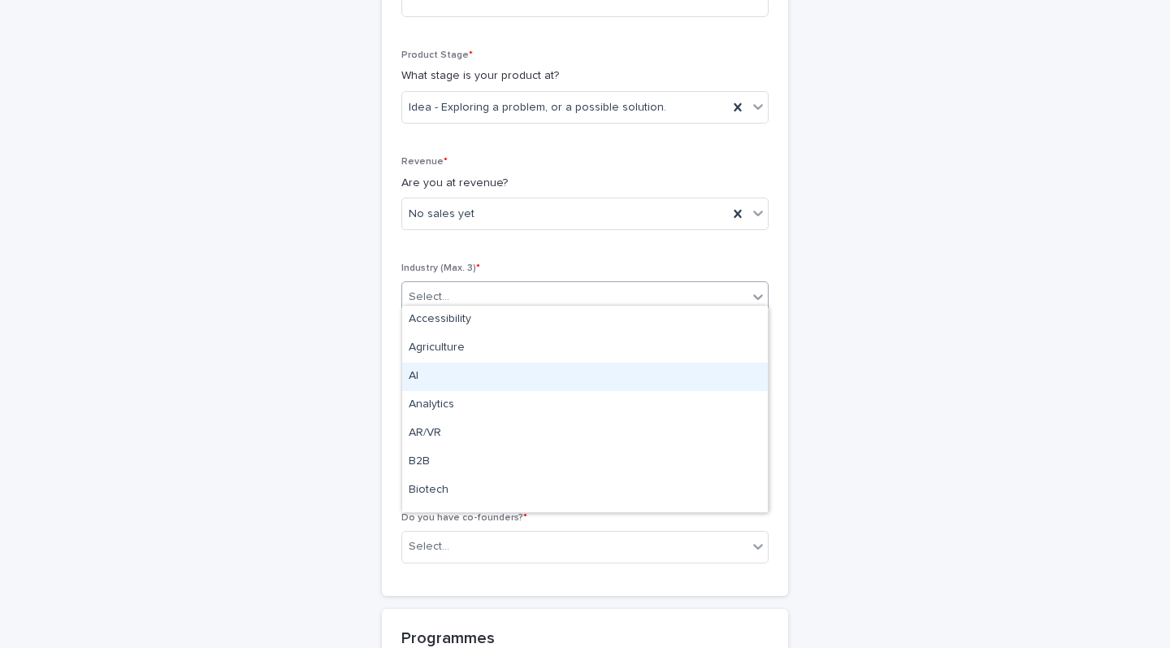
click at [544, 383] on div "AI" at bounding box center [585, 376] width 366 height 28
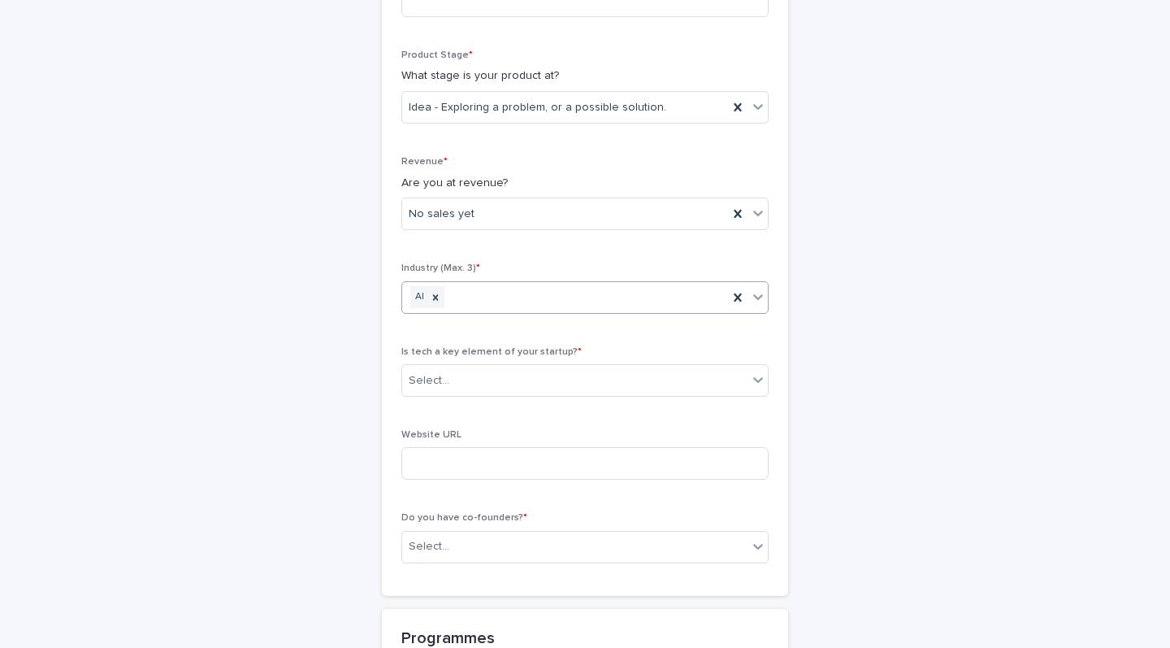
click at [764, 288] on icon at bounding box center [758, 296] width 16 height 16
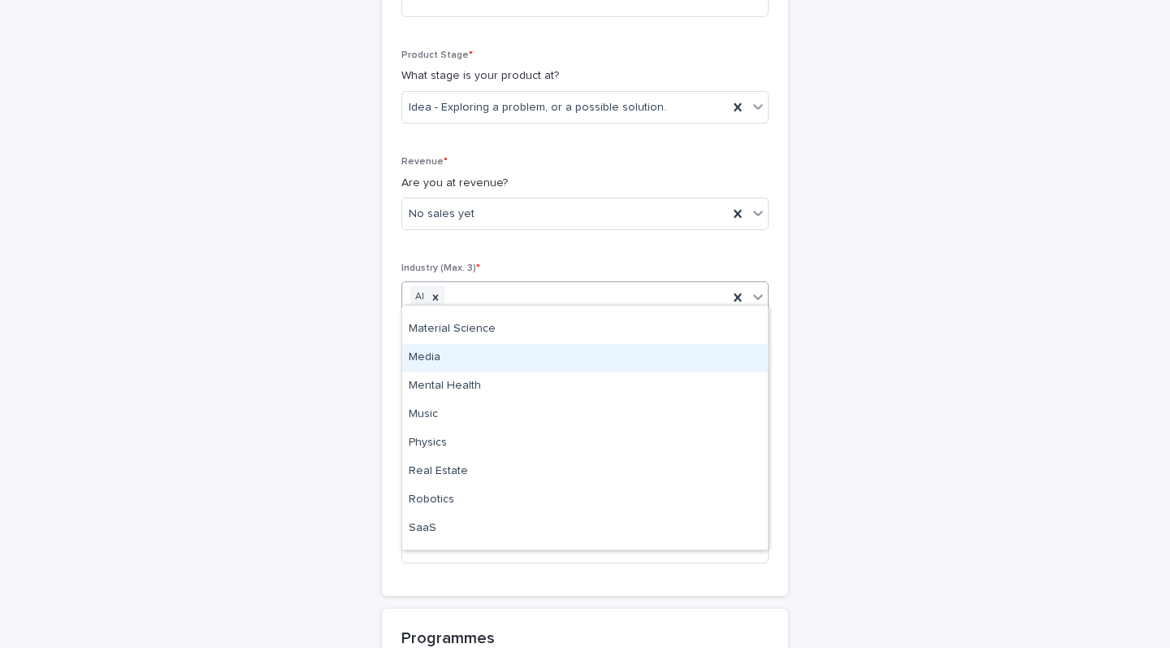
scroll to position [912, 0]
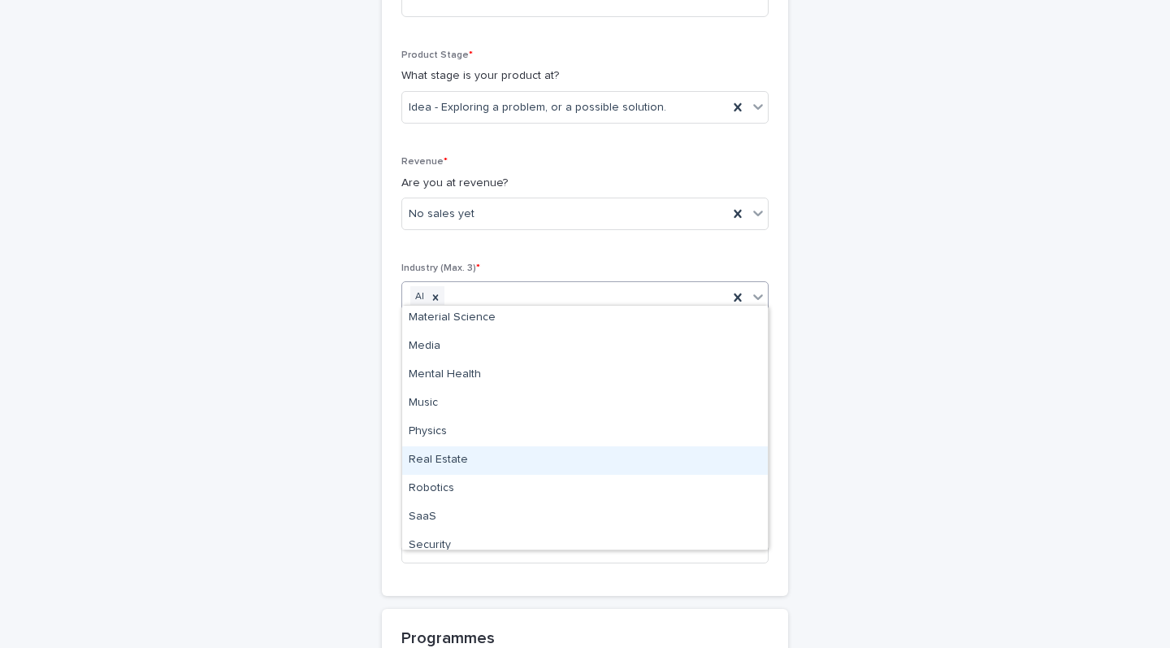
click at [509, 452] on div "Real Estate" at bounding box center [585, 460] width 366 height 28
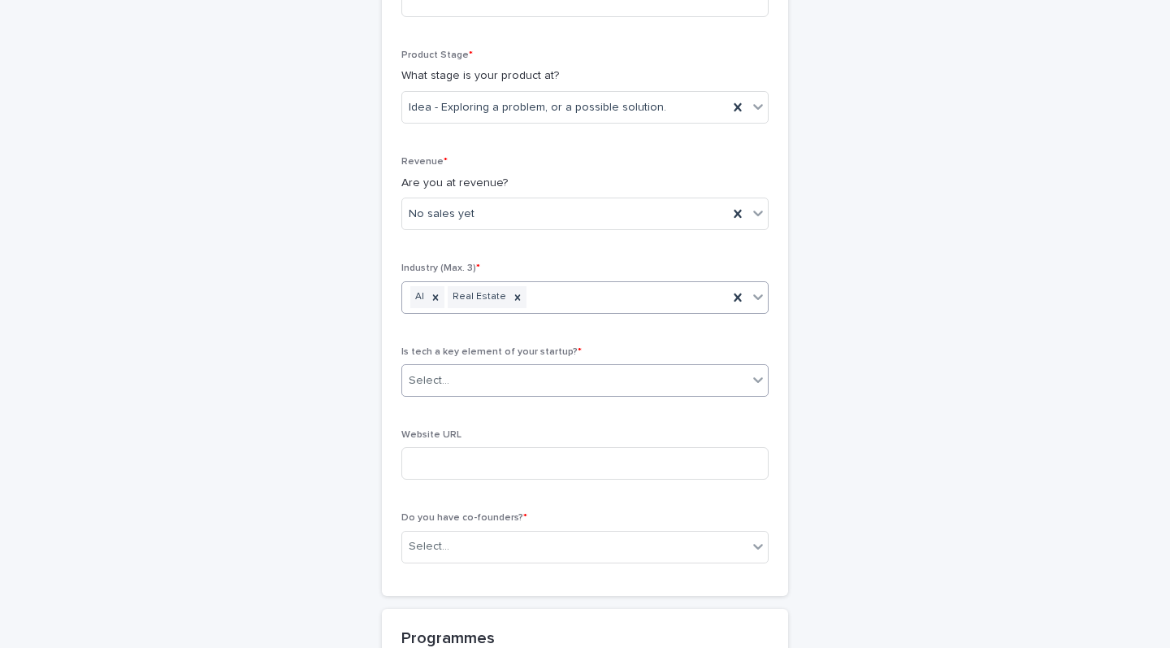
click at [550, 371] on div "Select..." at bounding box center [574, 380] width 345 height 27
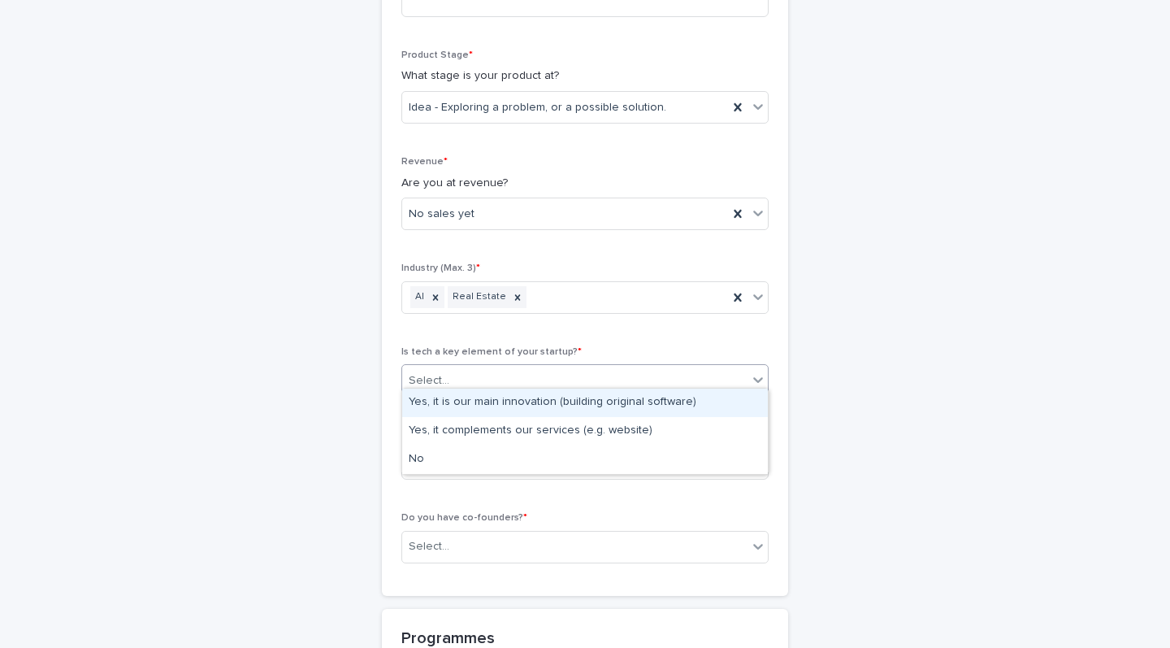
click at [666, 401] on div "Yes, it is our main innovation (building original software)" at bounding box center [585, 402] width 366 height 28
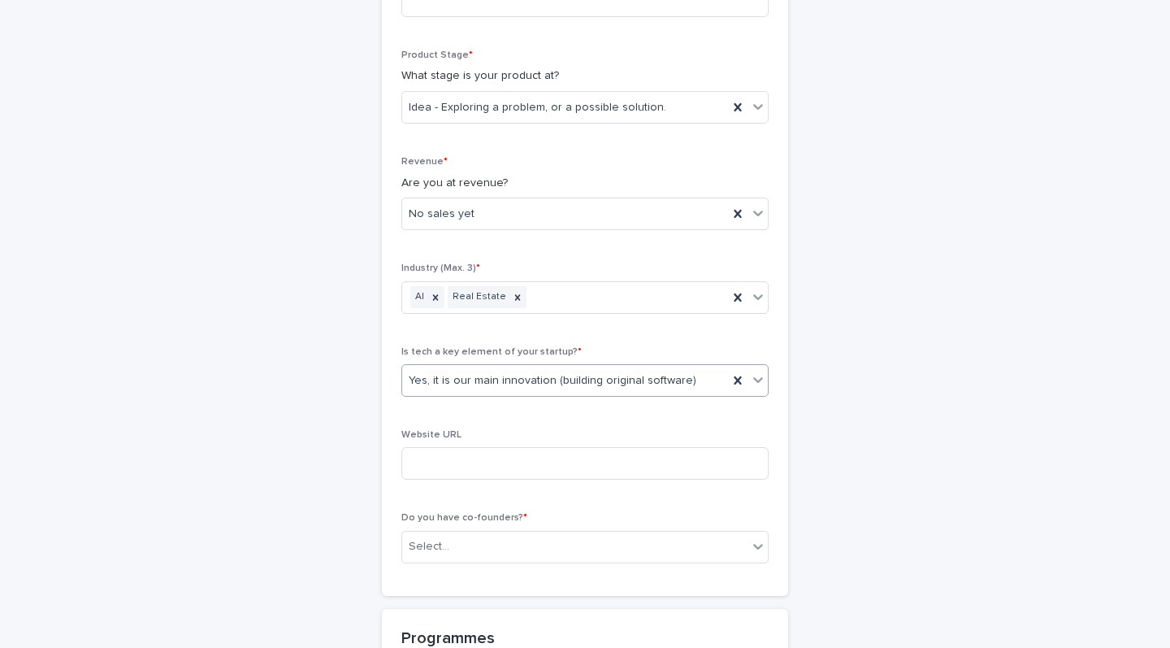
click at [340, 470] on div "**********" at bounding box center [585, 122] width 796 height 1423
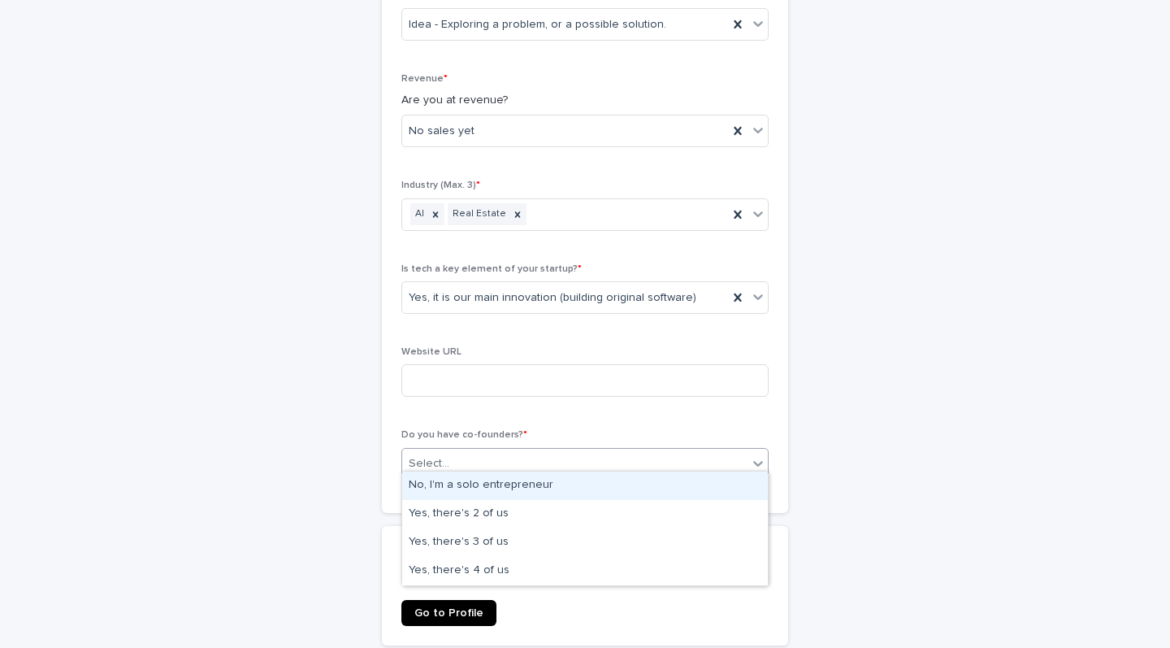
click at [453, 458] on div "Select..." at bounding box center [574, 463] width 345 height 27
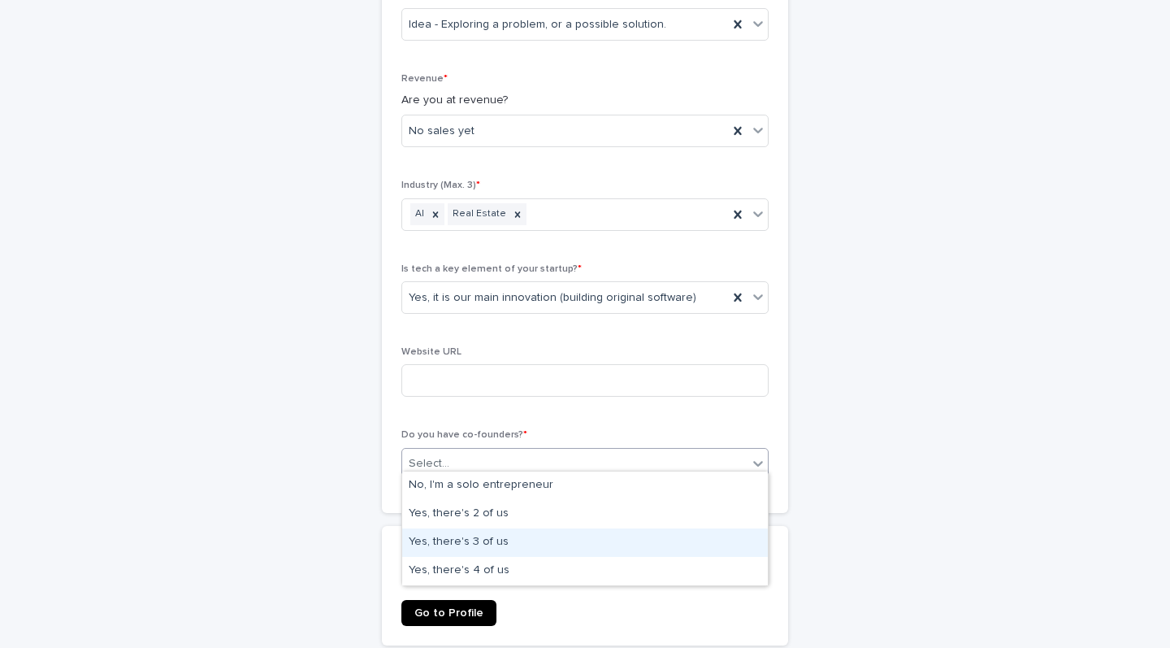
click at [443, 537] on div "Yes, there's 3 of us" at bounding box center [585, 542] width 366 height 28
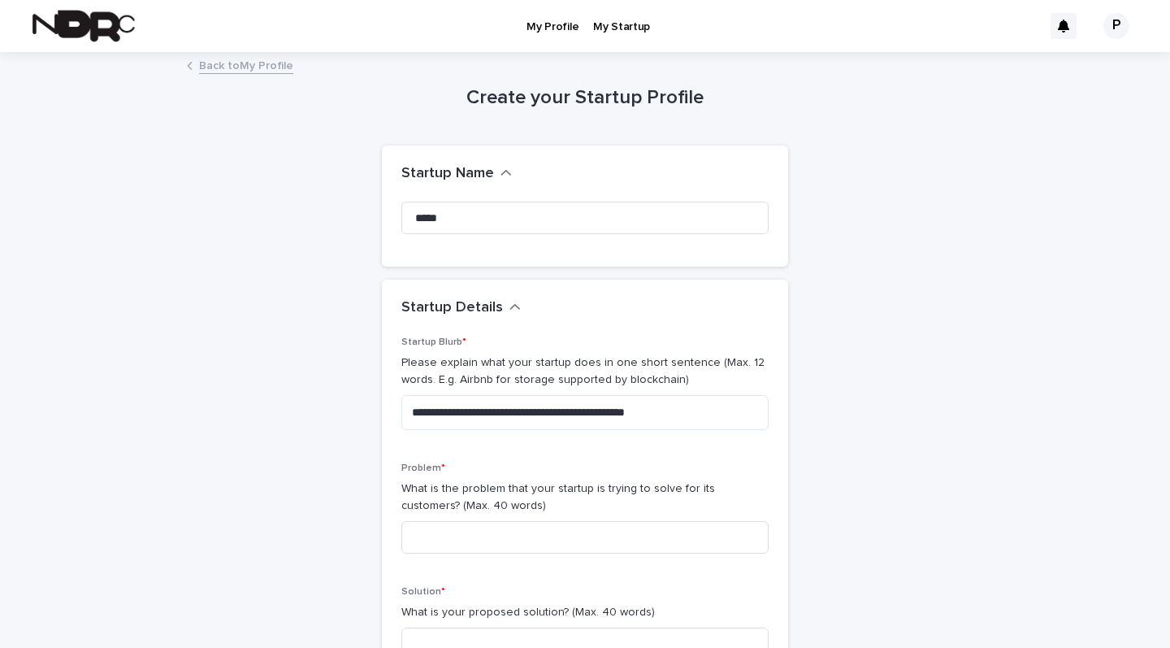
scroll to position [0, 0]
click at [80, 19] on img at bounding box center [83, 26] width 102 height 32
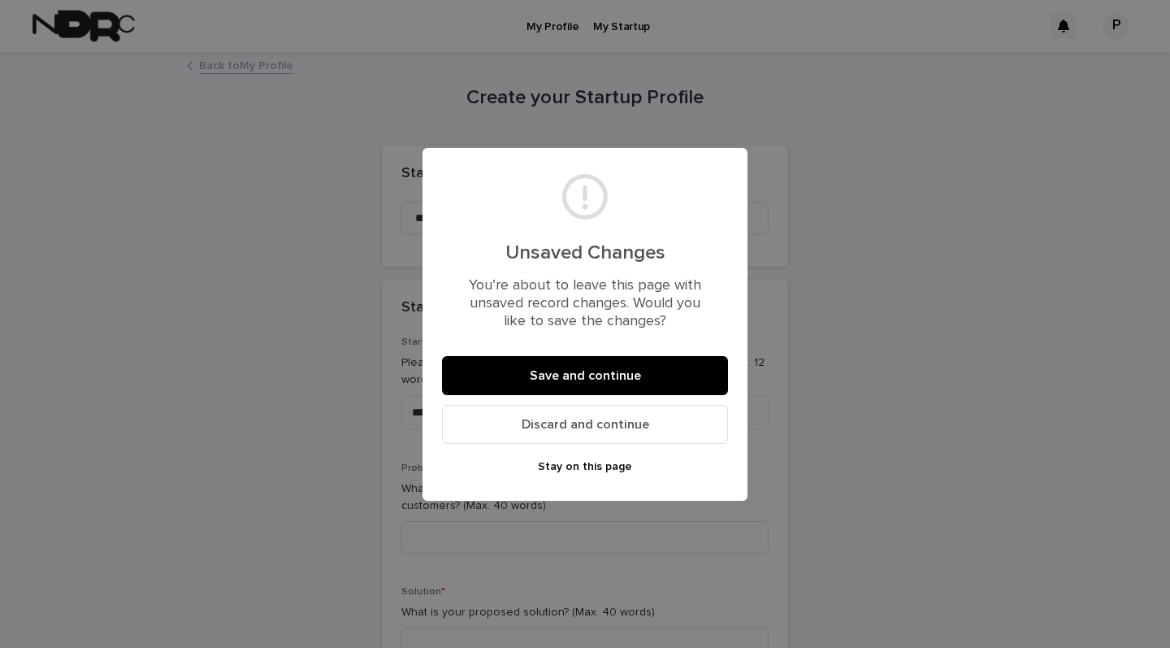
click at [565, 384] on button "Save and continue" at bounding box center [585, 375] width 286 height 39
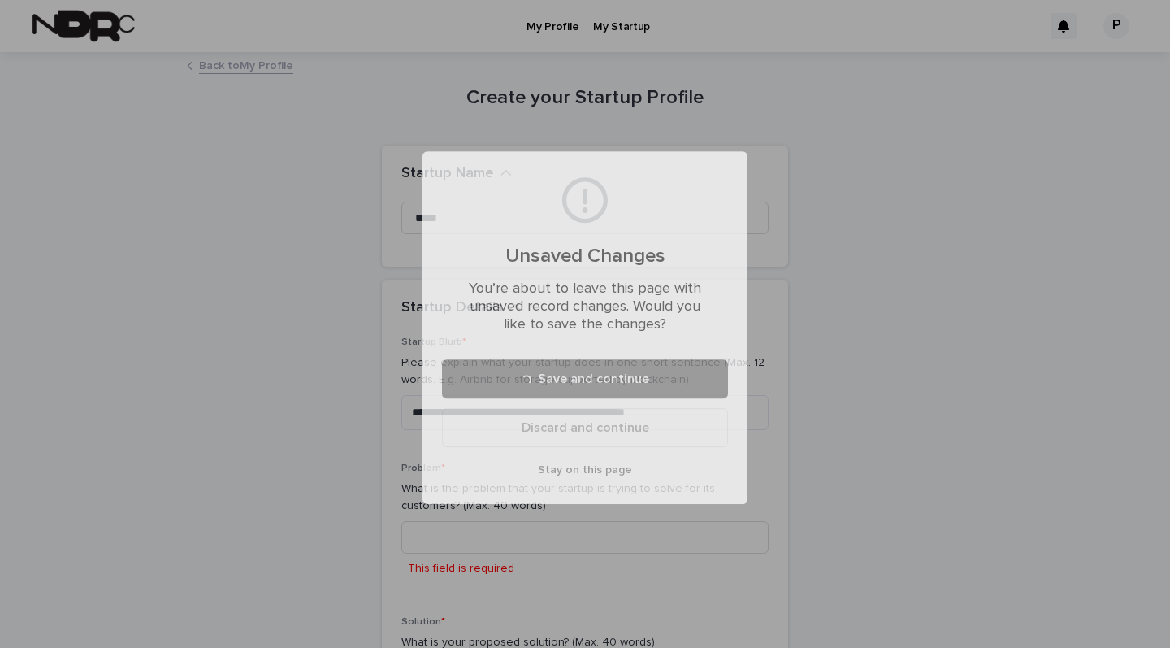
scroll to position [458, 0]
